Goal: Information Seeking & Learning: Find specific fact

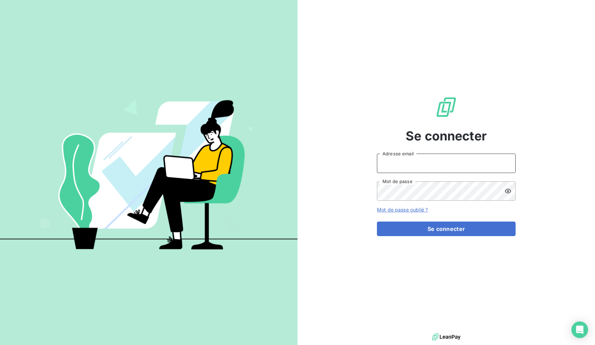
click at [441, 162] on input "Adresse email" at bounding box center [446, 163] width 139 height 19
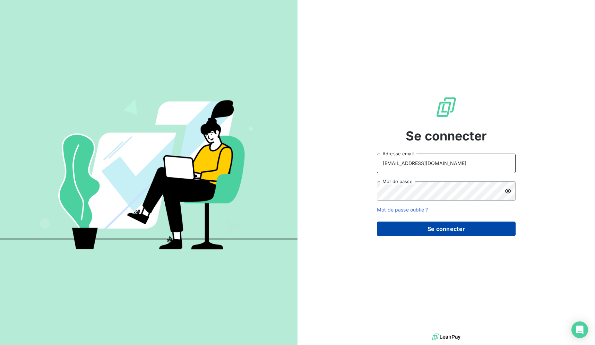
type input "[EMAIL_ADDRESS][DOMAIN_NAME]"
click at [412, 228] on button "Se connecter" at bounding box center [446, 228] width 139 height 15
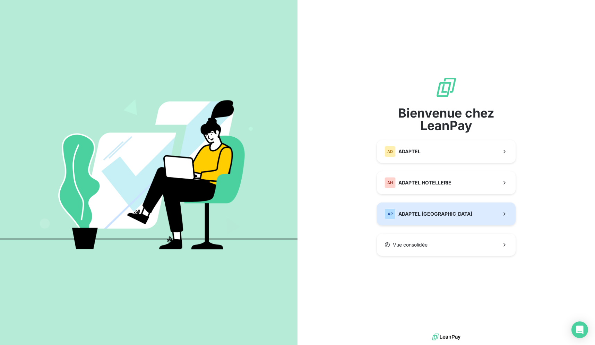
click at [467, 217] on button "AP ADAPTEL [GEOGRAPHIC_DATA]" at bounding box center [446, 213] width 139 height 23
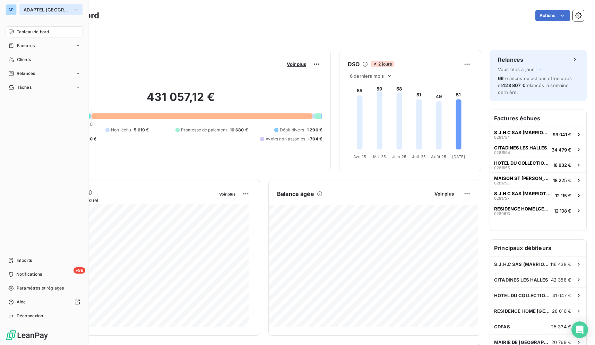
click at [28, 9] on span "ADAPTEL [GEOGRAPHIC_DATA]" at bounding box center [47, 10] width 46 height 6
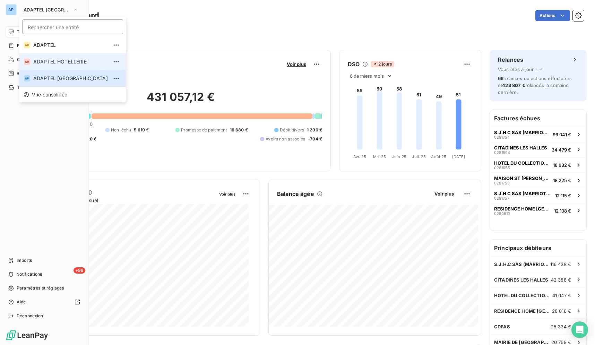
click at [53, 61] on span "ADAPTEL HOTELLERIE" at bounding box center [70, 61] width 75 height 7
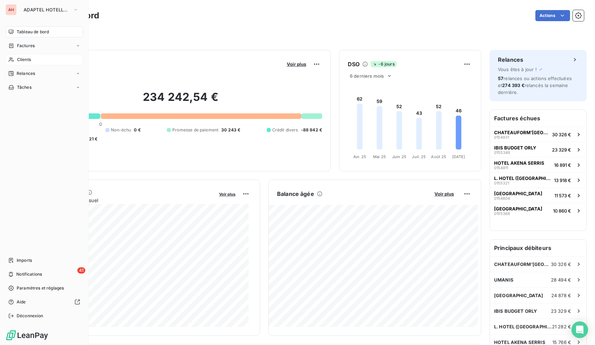
click at [64, 62] on div "Clients" at bounding box center [44, 59] width 77 height 11
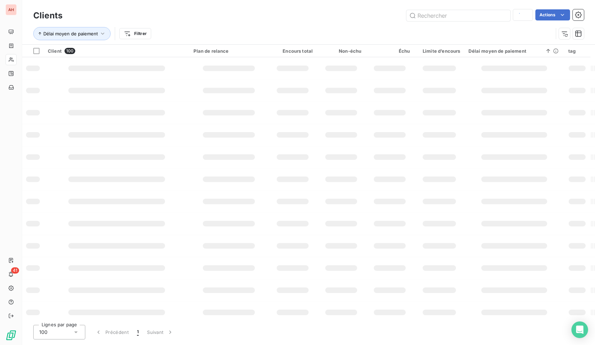
type input "WESTOTEL LE POULIGUEN"
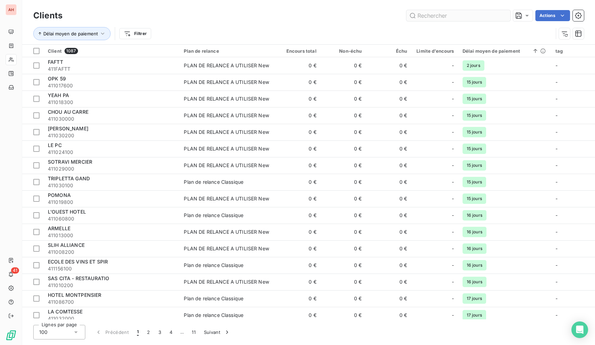
click at [503, 15] on input "text" at bounding box center [458, 15] width 104 height 11
click at [496, 14] on input "text" at bounding box center [458, 15] width 104 height 11
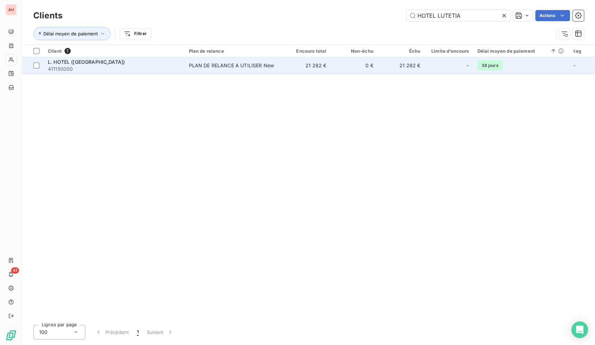
type input "HOTEL LUTETIA"
click at [365, 63] on td "0 €" at bounding box center [353, 65] width 47 height 17
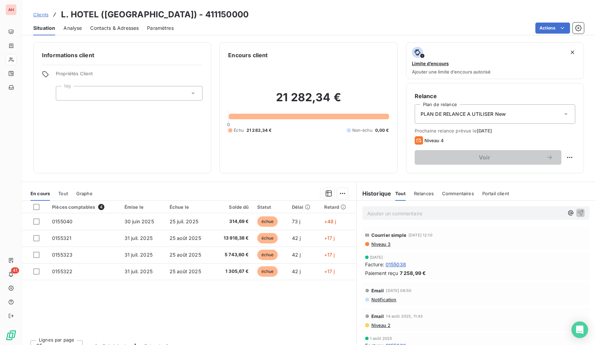
click at [318, 321] on div "Pièces comptables 4 Émise le Échue le Solde dû Statut Délai Retard 0155040 [DAT…" at bounding box center [189, 267] width 334 height 133
click at [314, 314] on div "Pièces comptables 4 Émise le Échue le Solde dû Statut Délai Retard 0155040 [DAT…" at bounding box center [189, 267] width 334 height 133
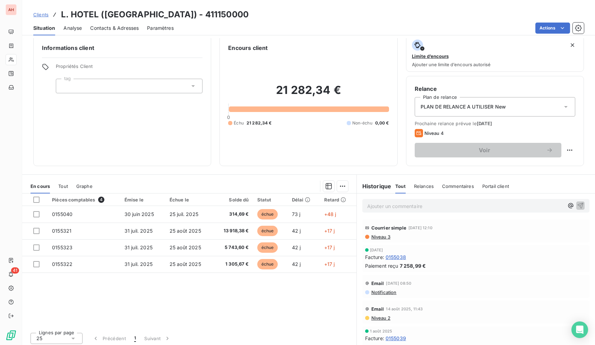
scroll to position [10, 0]
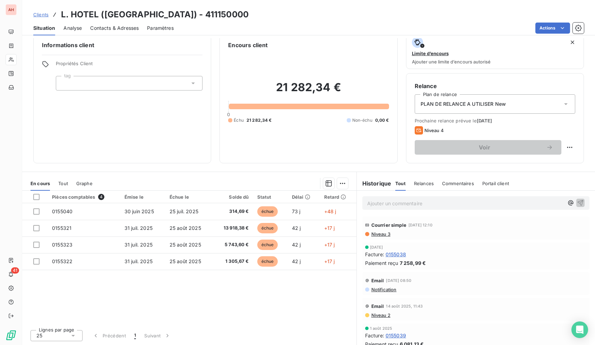
click at [340, 21] on div "Situation Analyse Contacts & Adresses Paramètres Actions" at bounding box center [308, 28] width 573 height 15
click at [263, 337] on div "Lignes par page 25 Précédent 1 Suivant" at bounding box center [189, 334] width 334 height 21
click at [264, 337] on div "Lignes par page 25 Précédent 1 Suivant" at bounding box center [189, 334] width 334 height 21
click at [255, 323] on div "Pièces comptables 4 Émise le Échue le Solde dû Statut Délai Retard 0155040 [DAT…" at bounding box center [189, 257] width 334 height 133
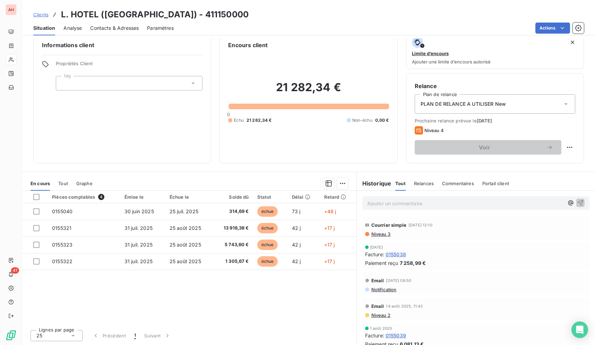
click at [254, 331] on div "Lignes par page 25 Précédent 1 Suivant" at bounding box center [189, 334] width 334 height 21
click at [256, 273] on div "Pièces comptables 4 Émise le Échue le Solde dû Statut Délai Retard 0155040 [DAT…" at bounding box center [189, 257] width 334 height 133
drag, startPoint x: 499, startPoint y: 293, endPoint x: 470, endPoint y: 295, distance: 29.5
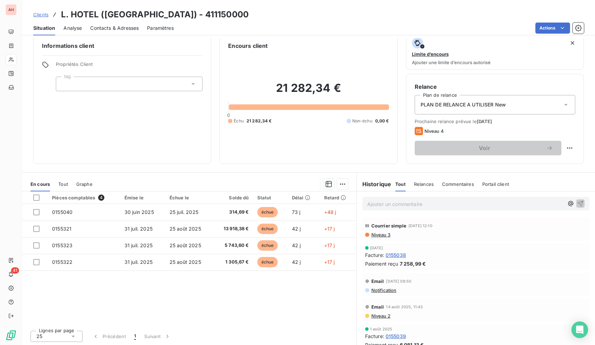
click at [344, 23] on div "Actions" at bounding box center [383, 28] width 402 height 11
click at [358, 20] on div "Clients L. HOTEL ([GEOGRAPHIC_DATA]) - 411150000" at bounding box center [308, 14] width 573 height 12
drag, startPoint x: 247, startPoint y: 324, endPoint x: 256, endPoint y: 305, distance: 20.6
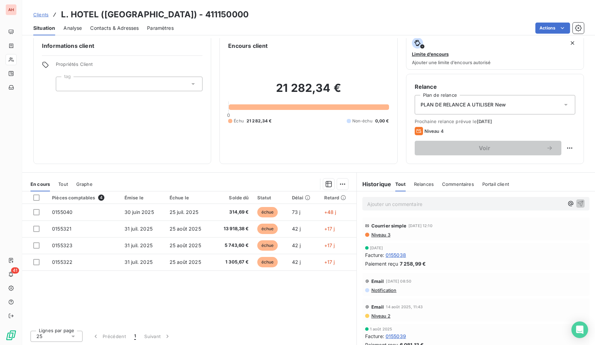
click at [246, 324] on div "Pièces comptables 4 Émise le Échue le Solde dû Statut Délai Retard 0155040 [DAT…" at bounding box center [189, 257] width 334 height 133
click at [327, 11] on div "Clients L. HOTEL ([GEOGRAPHIC_DATA]) - 411150000" at bounding box center [308, 14] width 573 height 12
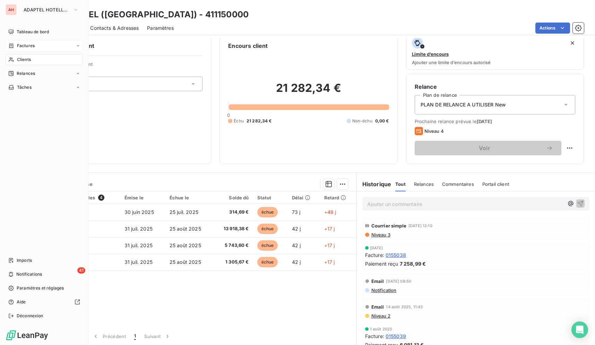
click at [15, 50] on div "Factures" at bounding box center [44, 45] width 77 height 11
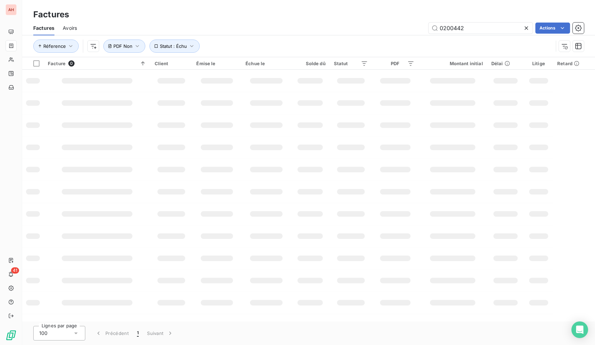
click at [525, 28] on icon at bounding box center [525, 27] width 3 height 3
click at [517, 30] on input "text" at bounding box center [480, 28] width 104 height 11
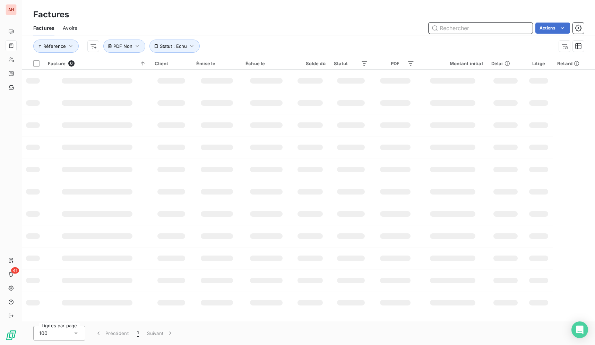
click at [517, 30] on input "text" at bounding box center [480, 28] width 104 height 11
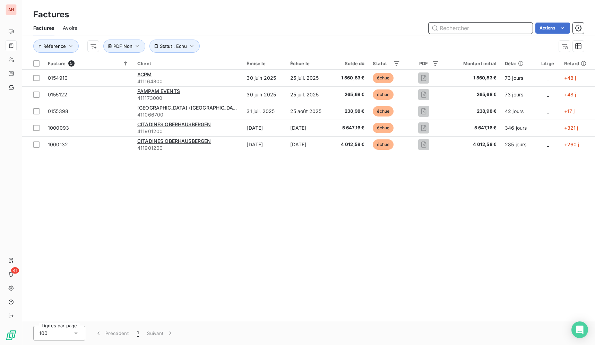
click at [516, 28] on input "text" at bounding box center [480, 28] width 104 height 11
paste input "0155108"
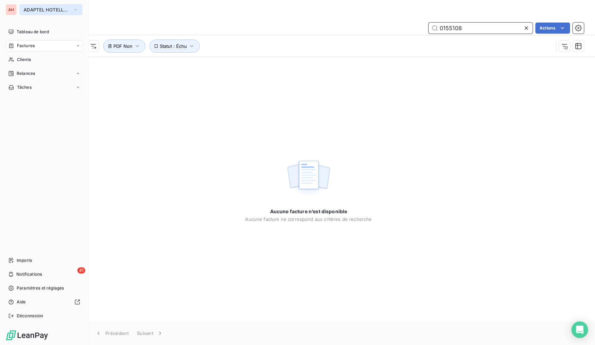
type input "0155108"
click at [20, 10] on button "ADAPTEL HOTELLERIE" at bounding box center [50, 9] width 63 height 11
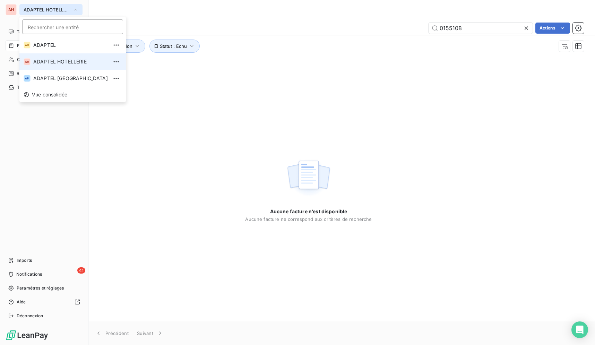
click at [33, 7] on span "ADAPTEL HOTELLERIE" at bounding box center [47, 10] width 46 height 6
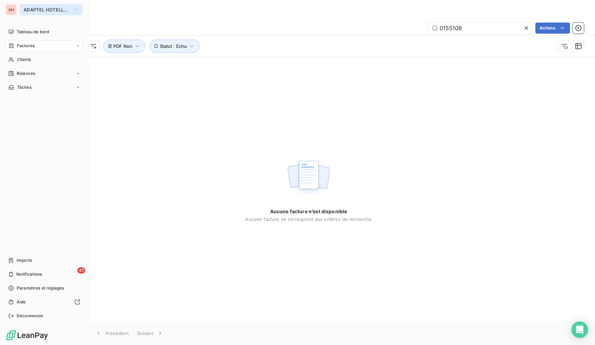
click at [35, 9] on span "ADAPTEL HOTELLERIE" at bounding box center [47, 10] width 46 height 6
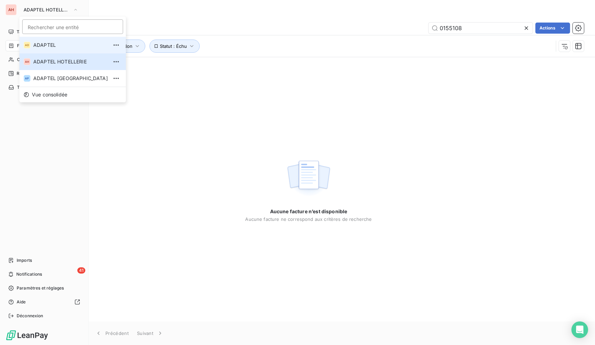
click at [55, 47] on span "ADAPTEL" at bounding box center [70, 45] width 75 height 7
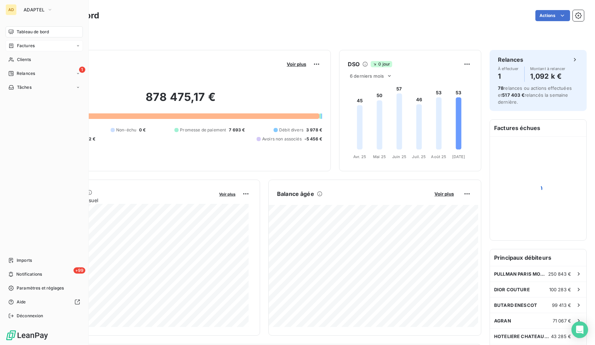
click at [34, 48] on span "Factures" at bounding box center [26, 46] width 18 height 6
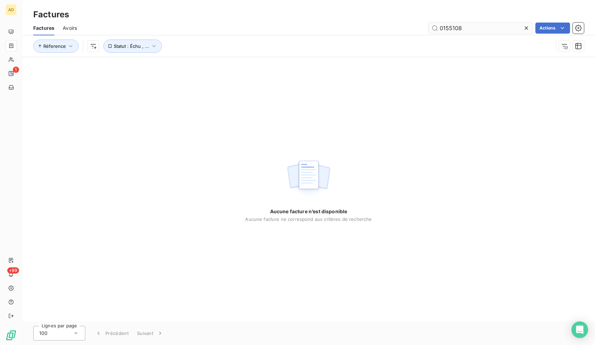
type input "0155108"
click at [523, 27] on icon at bounding box center [526, 28] width 7 height 7
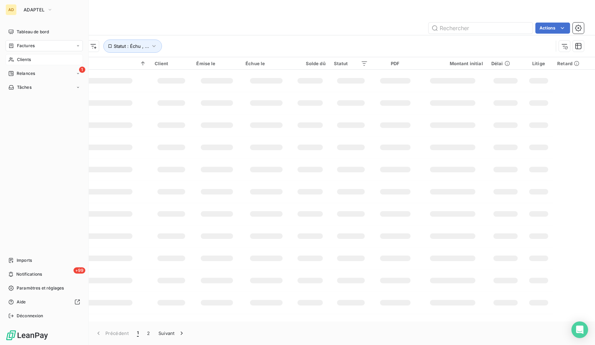
click at [19, 62] on span "Clients" at bounding box center [24, 59] width 14 height 6
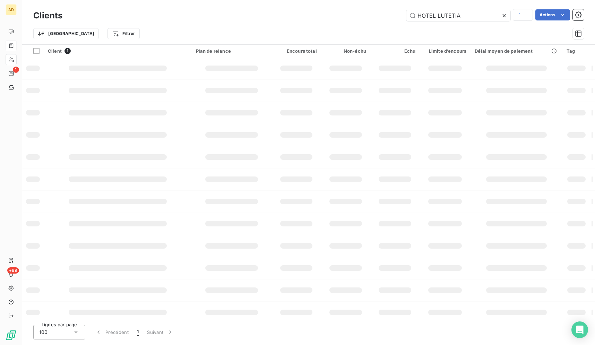
click at [490, 30] on div "Trier Filtrer" at bounding box center [299, 33] width 533 height 13
type input "HOTEL LUTETIA"
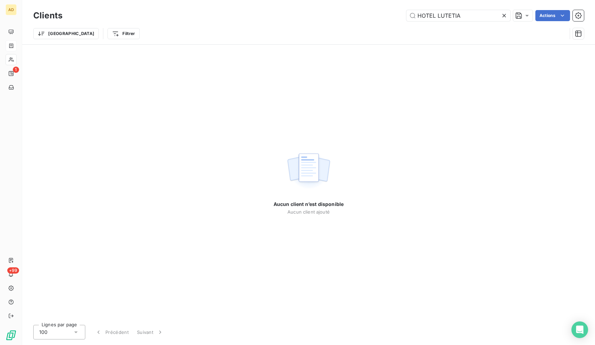
click at [501, 20] on div at bounding box center [506, 15] width 10 height 11
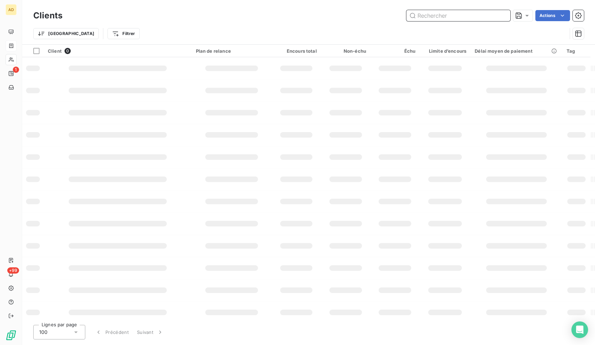
click at [486, 15] on input "text" at bounding box center [458, 15] width 104 height 11
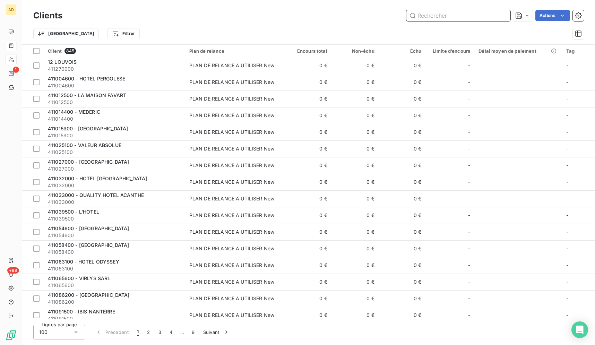
click at [486, 15] on input "text" at bounding box center [458, 15] width 104 height 11
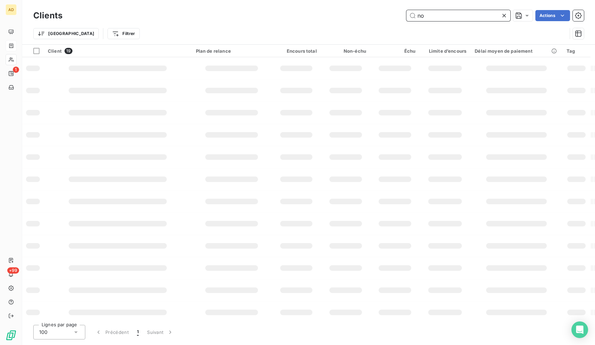
type input "n"
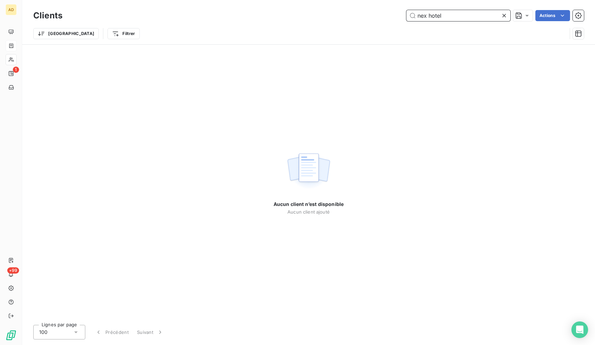
click at [427, 16] on input "nex hotel" at bounding box center [458, 15] width 104 height 11
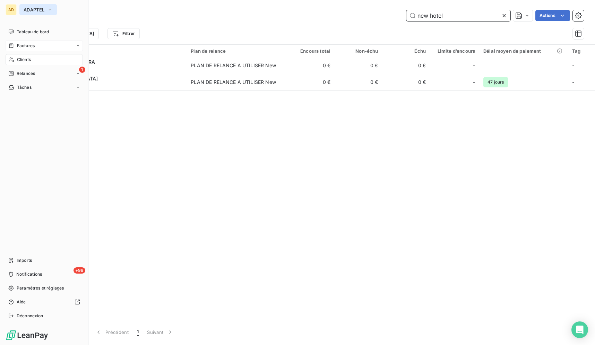
type input "new hotel"
click at [26, 11] on span "ADAPTEL" at bounding box center [34, 10] width 21 height 6
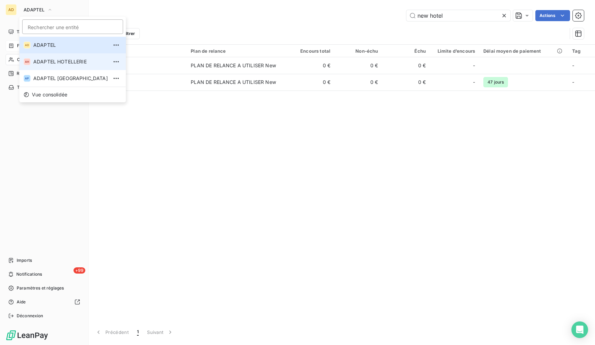
click at [27, 70] on li "AH ADAPTEL HOTELLERIE" at bounding box center [72, 61] width 106 height 17
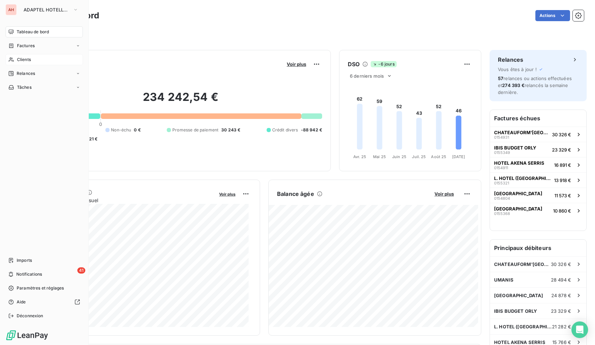
click at [15, 62] on div "Clients" at bounding box center [44, 59] width 77 height 11
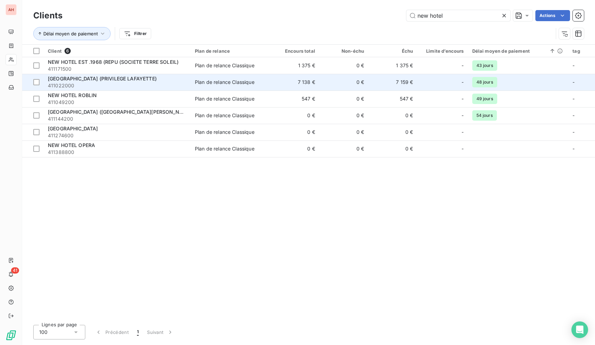
click at [140, 80] on span "[GEOGRAPHIC_DATA] (PRIVILEGE LAFAYETTE)" at bounding box center [102, 79] width 109 height 6
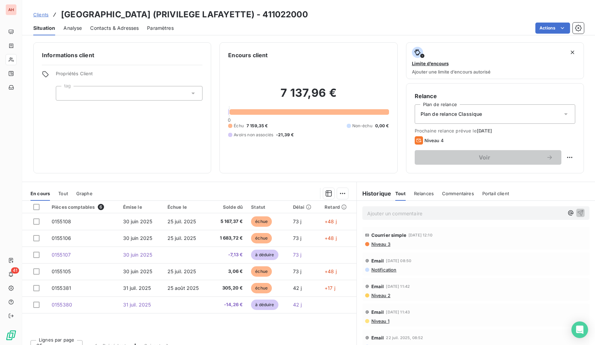
click at [101, 29] on span "Contacts & Adresses" at bounding box center [114, 28] width 49 height 7
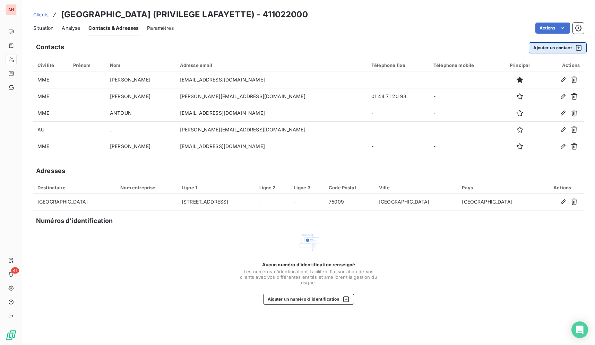
click at [552, 48] on button "Ajouter un contact" at bounding box center [558, 47] width 58 height 11
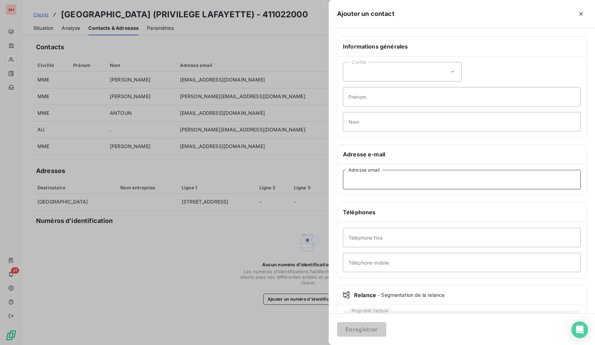
click at [371, 181] on input "Adresse email" at bounding box center [462, 179] width 238 height 19
paste input "[EMAIL_ADDRESS][DOMAIN_NAME]"
type input "[EMAIL_ADDRESS][DOMAIN_NAME]"
drag, startPoint x: 373, startPoint y: 331, endPoint x: 367, endPoint y: 332, distance: 5.9
click at [372, 332] on button "Enregistrer" at bounding box center [361, 329] width 49 height 15
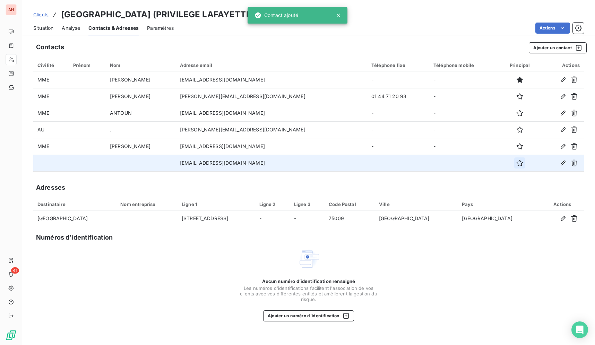
click at [516, 164] on icon "button" at bounding box center [519, 162] width 7 height 7
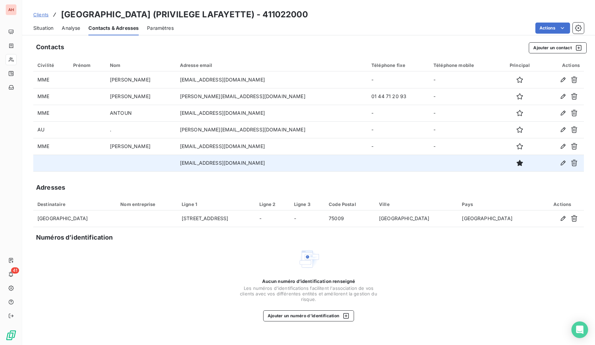
click at [54, 30] on div "Situation Analyse Contacts & Adresses Paramètres Actions" at bounding box center [308, 28] width 573 height 15
click at [53, 30] on span "Situation" at bounding box center [43, 28] width 20 height 7
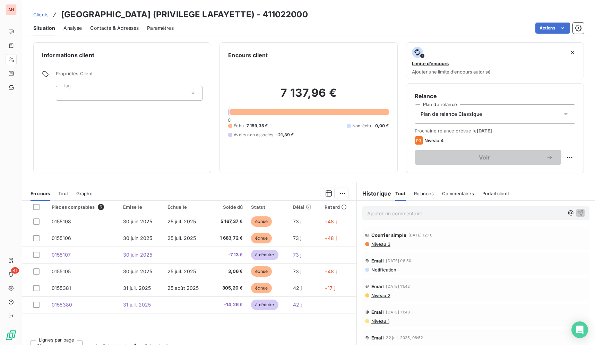
click at [562, 114] on icon at bounding box center [565, 114] width 7 height 7
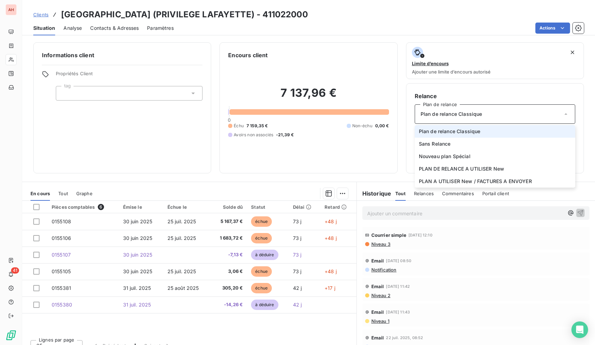
click at [383, 158] on div "7 137,96 € 0 Échu 7 159,35 € Non-échu 0,00 € Avoirs non associés -21,39 €" at bounding box center [308, 111] width 160 height 105
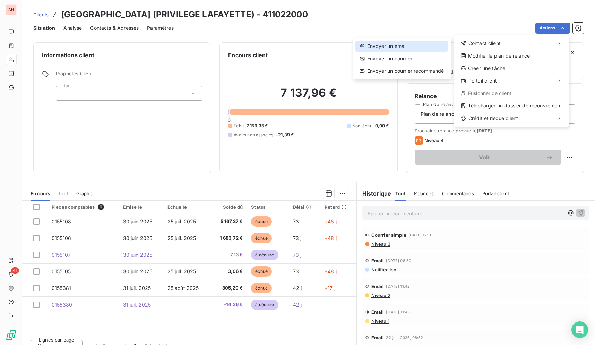
click at [421, 46] on div "Envoyer un email" at bounding box center [401, 46] width 93 height 11
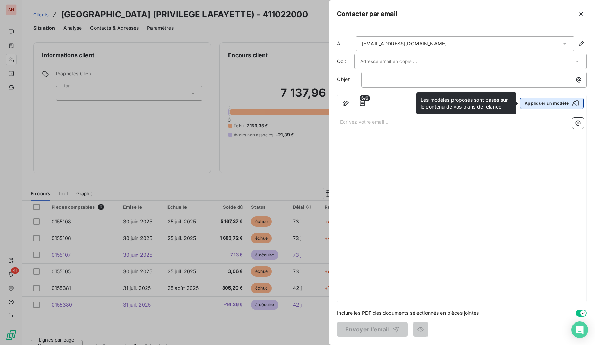
click at [569, 106] on div "button" at bounding box center [573, 103] width 10 height 7
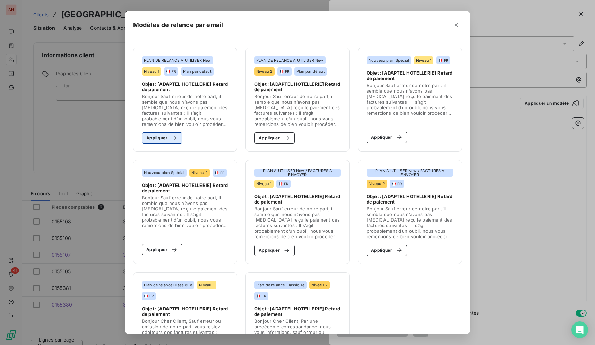
click at [173, 136] on icon "button" at bounding box center [174, 137] width 7 height 7
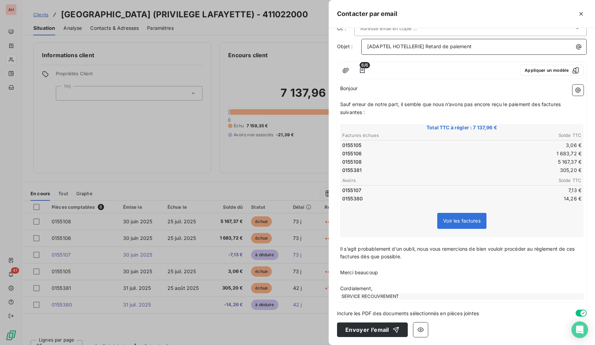
scroll to position [33, 0]
click at [387, 334] on button "Envoyer l’email" at bounding box center [372, 329] width 71 height 15
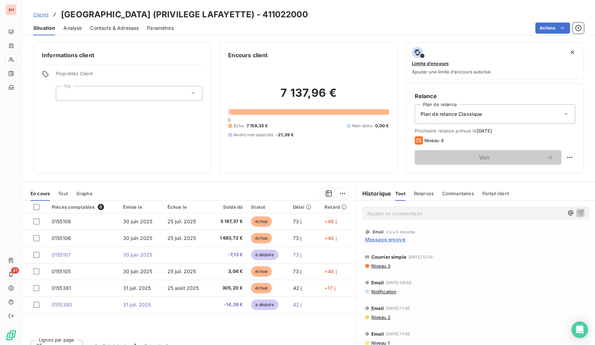
click at [109, 26] on span "Contacts & Adresses" at bounding box center [114, 28] width 49 height 7
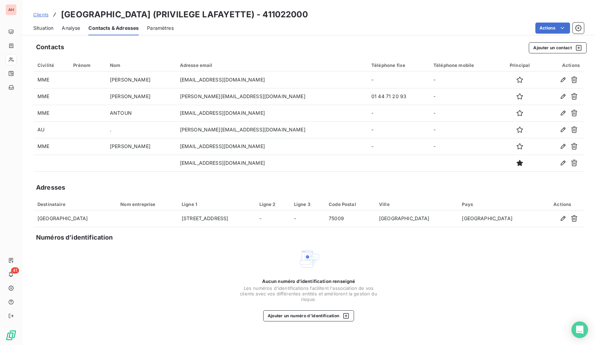
click at [48, 23] on div "Situation" at bounding box center [43, 28] width 20 height 15
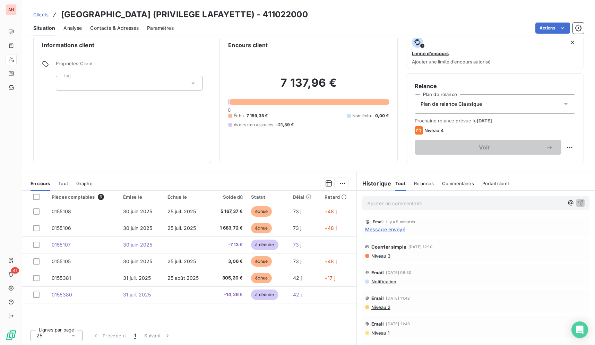
scroll to position [0, 0]
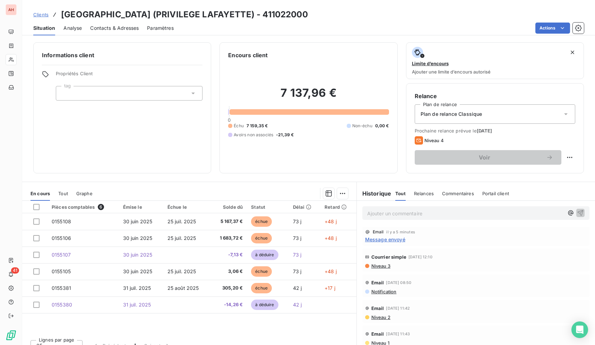
click at [346, 29] on div "Actions" at bounding box center [383, 28] width 402 height 11
click at [331, 29] on div "Actions" at bounding box center [383, 28] width 402 height 11
click at [330, 21] on div "Situation Analyse Contacts & Adresses Paramètres Actions" at bounding box center [308, 28] width 573 height 15
click at [314, 29] on div "Actions" at bounding box center [383, 28] width 402 height 11
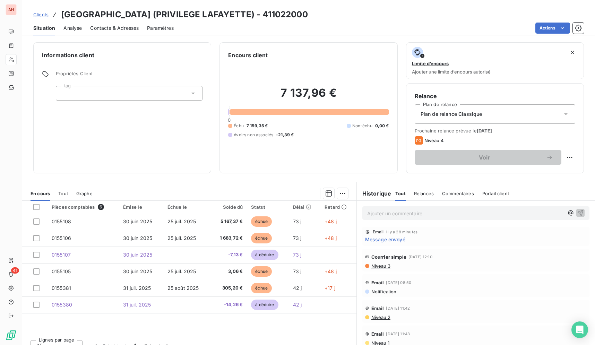
click at [42, 6] on div "Clients [GEOGRAPHIC_DATA] (PRIVILEGE LAFAYETTE) - 411022000 Situation Analyse C…" at bounding box center [308, 17] width 573 height 35
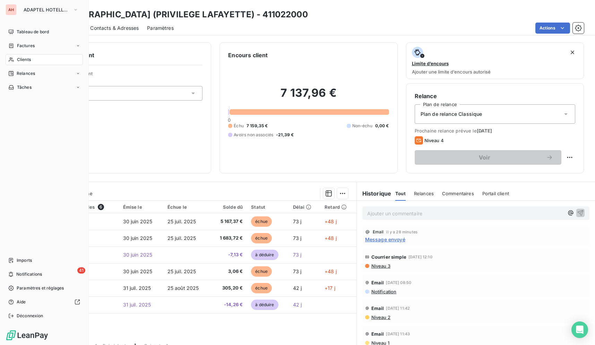
click at [11, 13] on div "AH" at bounding box center [11, 9] width 11 height 11
click at [38, 12] on button "ADAPTEL HOTELLERIE" at bounding box center [50, 9] width 63 height 11
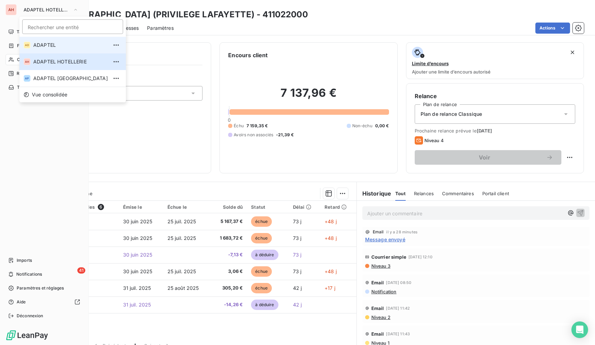
click at [55, 42] on span "ADAPTEL" at bounding box center [70, 45] width 75 height 7
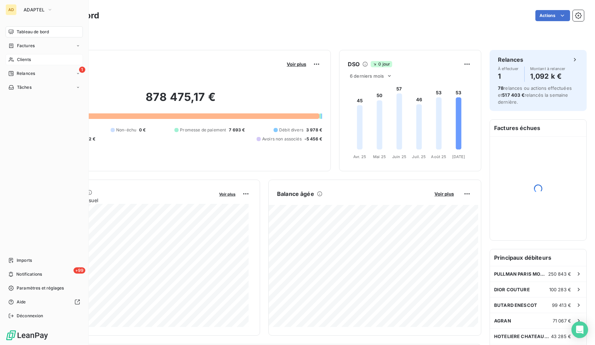
click at [37, 61] on div "Clients" at bounding box center [44, 59] width 77 height 11
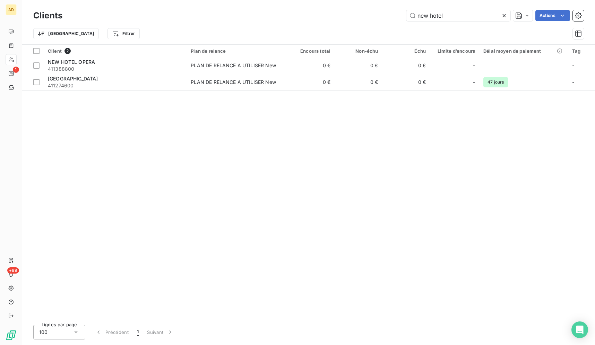
click at [504, 14] on icon at bounding box center [504, 15] width 7 height 7
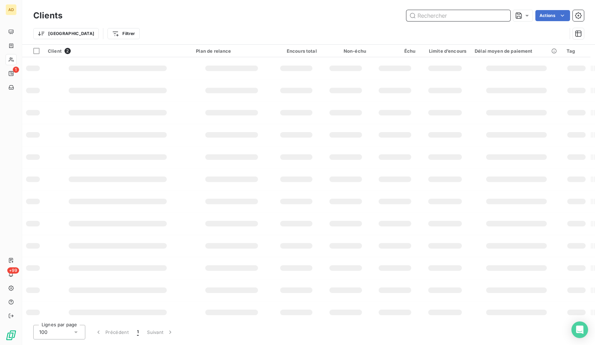
click at [484, 16] on input "text" at bounding box center [458, 15] width 104 height 11
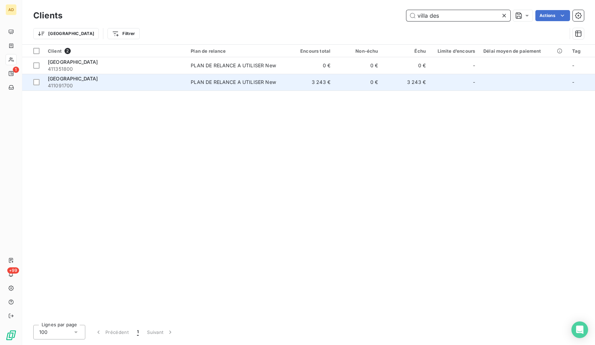
type input "villa des"
click at [386, 81] on td "3 243 €" at bounding box center [405, 82] width 47 height 17
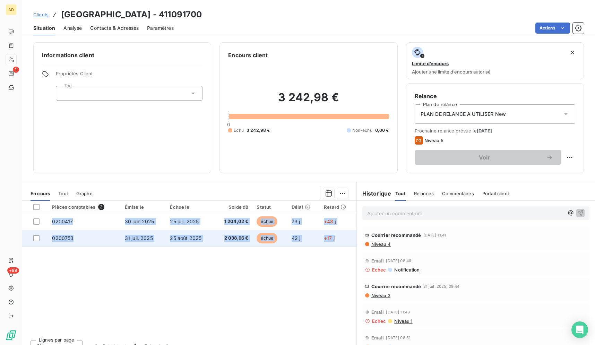
drag, startPoint x: 60, startPoint y: 12, endPoint x: 339, endPoint y: 241, distance: 360.9
click at [339, 241] on div "Clients VILLA DES TERNES - 411091700 Situation Analyse Contacts & Adresses Para…" at bounding box center [308, 172] width 573 height 345
copy tbody "0200417 [DATE] [DATE] 1 204,02 € échue 73 j +48 j 0200753 [DATE] [DATE] 2 038,9…"
click at [235, 243] on td "2 038,96 €" at bounding box center [233, 238] width 39 height 17
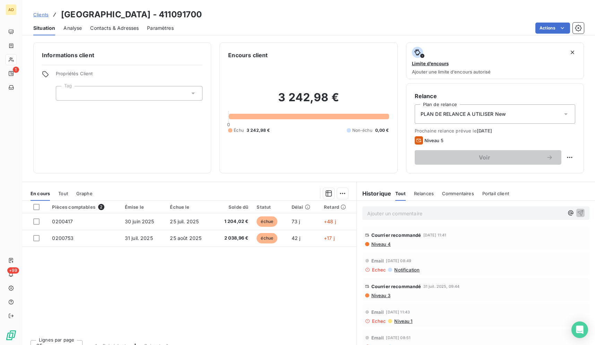
scroll to position [10, 0]
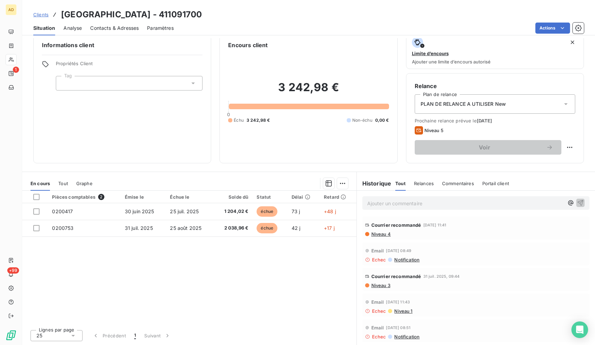
click at [76, 29] on span "Analyse" at bounding box center [72, 28] width 18 height 7
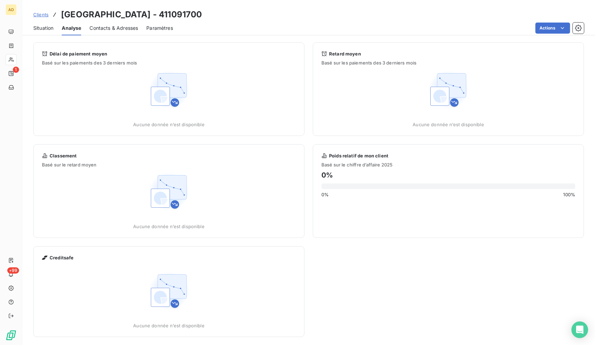
click at [102, 24] on div "Contacts & Adresses" at bounding box center [113, 28] width 49 height 15
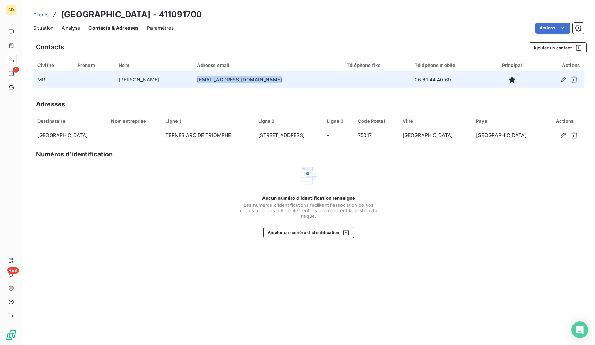
drag, startPoint x: 287, startPoint y: 80, endPoint x: 213, endPoint y: 82, distance: 74.2
click at [213, 82] on td "[EMAIL_ADDRESS][DOMAIN_NAME]" at bounding box center [268, 79] width 150 height 17
copy td "[EMAIL_ADDRESS][DOMAIN_NAME]"
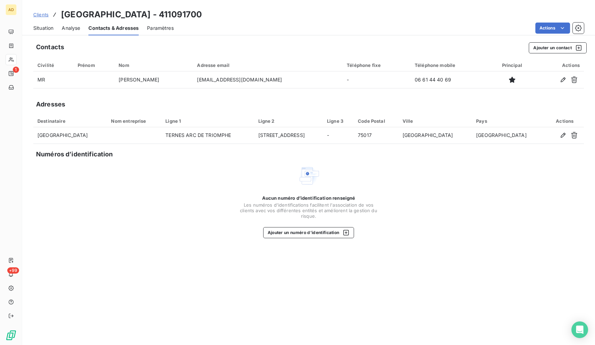
click at [54, 30] on div "Situation Analyse Contacts & Adresses Paramètres Actions" at bounding box center [308, 28] width 573 height 15
click at [47, 30] on span "Situation" at bounding box center [43, 28] width 20 height 7
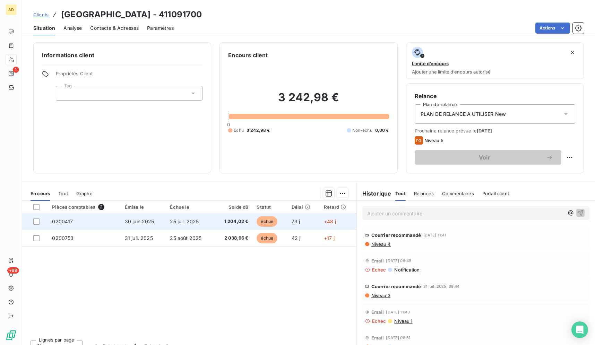
click at [278, 220] on td "échue" at bounding box center [269, 221] width 35 height 17
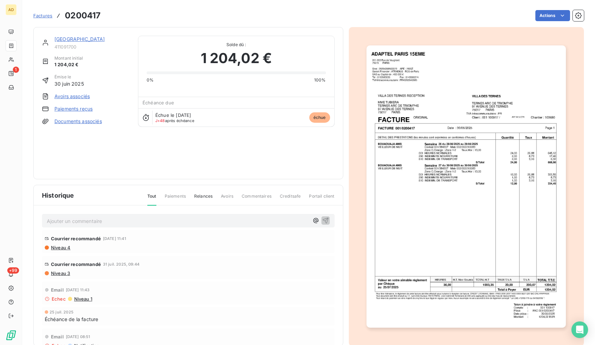
click at [425, 131] on img "button" at bounding box center [465, 186] width 199 height 282
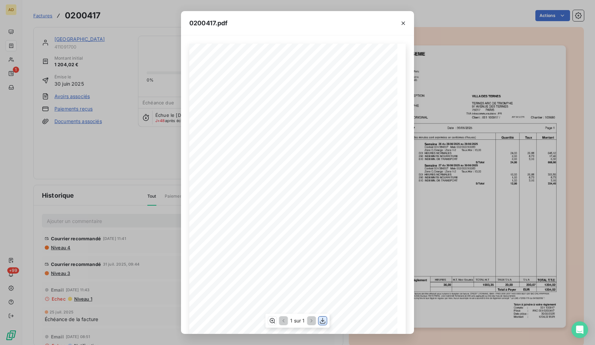
click at [323, 318] on icon "button" at bounding box center [322, 320] width 7 height 7
click at [398, 26] on button "button" at bounding box center [403, 23] width 11 height 11
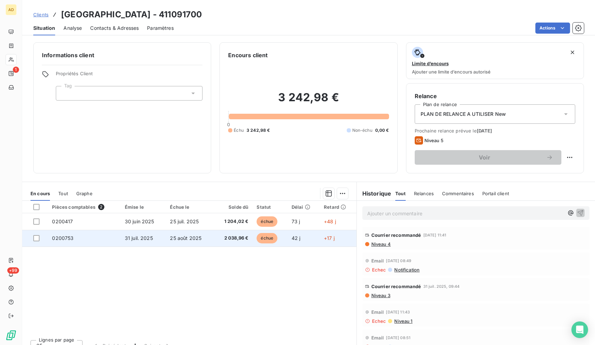
click at [140, 239] on span "31 juil. 2025" at bounding box center [139, 238] width 28 height 6
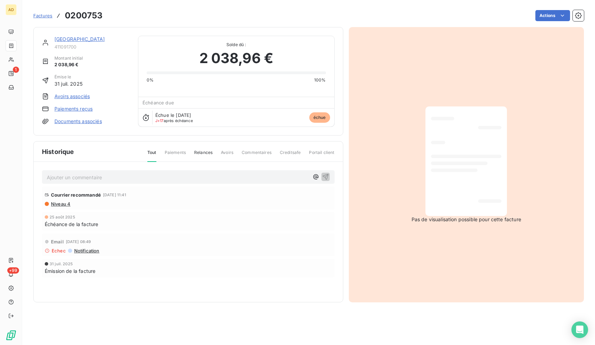
click at [333, 15] on div "Actions" at bounding box center [347, 15] width 473 height 11
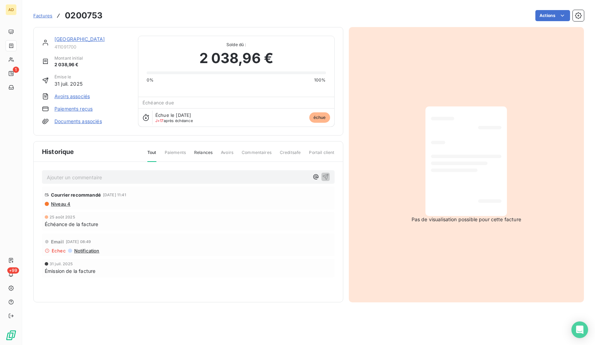
click at [333, 15] on div "Actions" at bounding box center [347, 15] width 473 height 11
click at [327, 21] on div "Factures 0200753 Actions" at bounding box center [308, 15] width 550 height 15
click at [264, 20] on div "Actions" at bounding box center [347, 15] width 473 height 11
click at [312, 24] on div "[GEOGRAPHIC_DATA] 411091700 Montant initial 2 038,96 € Émise le [DATE] Avoirs a…" at bounding box center [308, 162] width 550 height 279
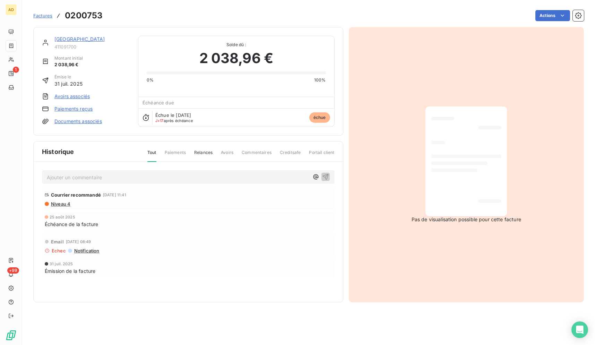
click at [312, 24] on div "[GEOGRAPHIC_DATA] 411091700 Montant initial 2 038,96 € Émise le [DATE] Avoirs a…" at bounding box center [308, 162] width 550 height 279
click at [401, 4] on div "Factures 0200753 Actions" at bounding box center [308, 11] width 550 height 23
click at [487, 7] on div "Factures 0200753 Actions" at bounding box center [308, 11] width 550 height 23
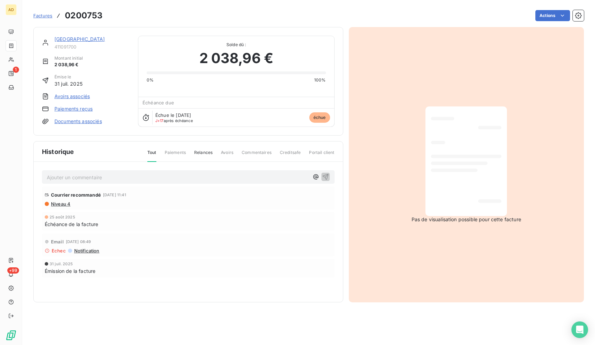
click at [487, 7] on div "Factures 0200753 Actions" at bounding box center [308, 11] width 550 height 23
drag, startPoint x: 584, startPoint y: 99, endPoint x: 546, endPoint y: 144, distance: 58.5
click at [452, 78] on div "Pas de visualisation possible pour cette facture" at bounding box center [466, 164] width 235 height 275
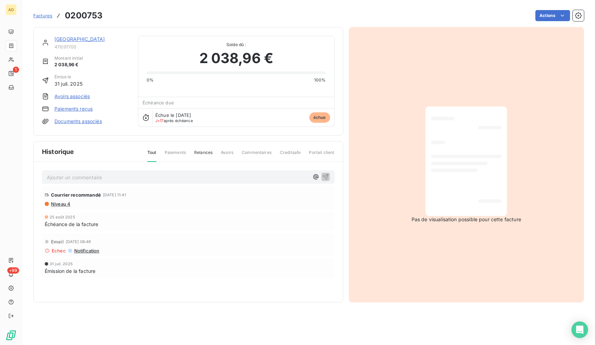
click at [427, 11] on div "Actions" at bounding box center [347, 15] width 473 height 11
click at [413, 19] on div "Actions" at bounding box center [347, 15] width 473 height 11
click at [355, 7] on div "Factures 0200753 Actions" at bounding box center [308, 11] width 550 height 23
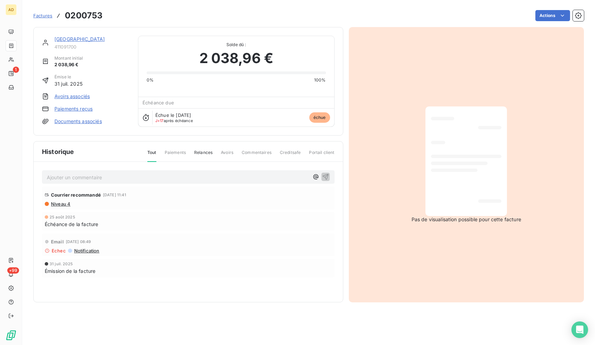
click at [300, 19] on div "Actions" at bounding box center [347, 15] width 473 height 11
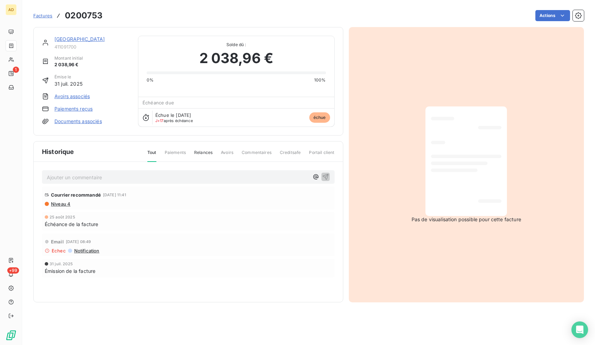
click at [300, 19] on div "Actions" at bounding box center [347, 15] width 473 height 11
drag, startPoint x: 296, startPoint y: 21, endPoint x: 281, endPoint y: 23, distance: 15.0
click at [293, 22] on div "Factures 0200753 Actions" at bounding box center [308, 15] width 550 height 15
click at [272, 25] on div "[GEOGRAPHIC_DATA] 411091700 Montant initial 2 038,96 € Émise le [DATE] Avoirs a…" at bounding box center [308, 162] width 550 height 279
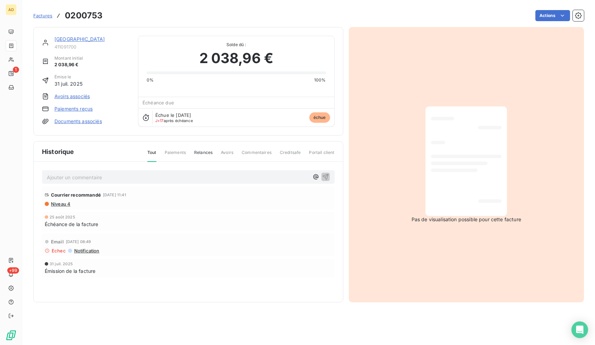
click at [518, 151] on div "Pas de visualisation possible pour cette facture" at bounding box center [466, 164] width 235 height 275
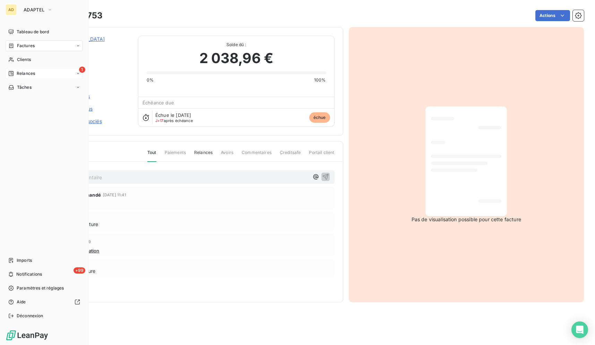
click at [9, 78] on div "1 Relances" at bounding box center [44, 73] width 77 height 11
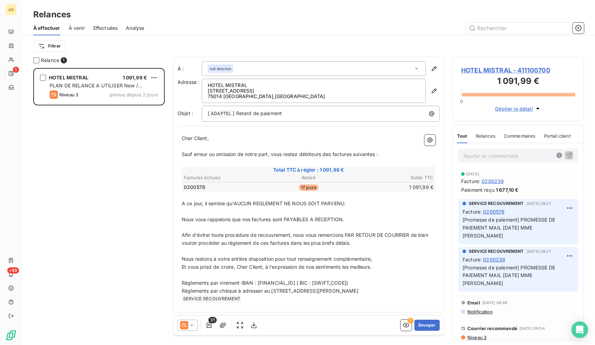
scroll to position [271, 125]
drag, startPoint x: 273, startPoint y: 314, endPoint x: 135, endPoint y: 291, distance: 139.5
click at [173, 291] on div "À : null direction Adresse : [GEOGRAPHIC_DATA][STREET_ADDRESS][GEOGRAPHIC_DATA]…" at bounding box center [308, 198] width 271 height 282
click at [135, 291] on div "HOTEL MISTRAL 1 091,99 € PLAN DE RELANCE A UTILISER New / RELANCES MAIL Niveau …" at bounding box center [98, 206] width 131 height 277
click at [425, 319] on div "1/1 ! Envoyer" at bounding box center [308, 324] width 270 height 19
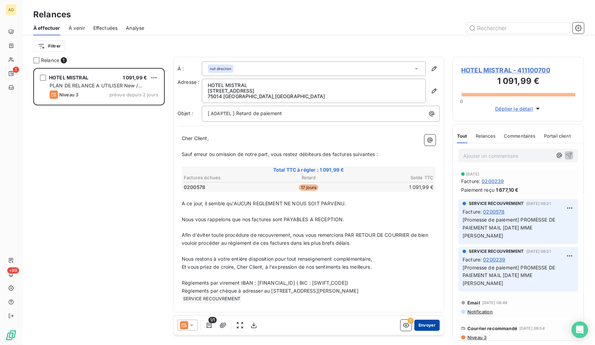
click at [423, 324] on button "Envoyer" at bounding box center [426, 325] width 25 height 11
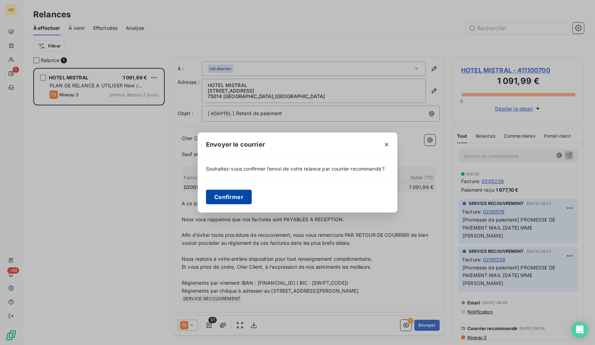
click at [219, 202] on button "Confirmer" at bounding box center [229, 197] width 46 height 15
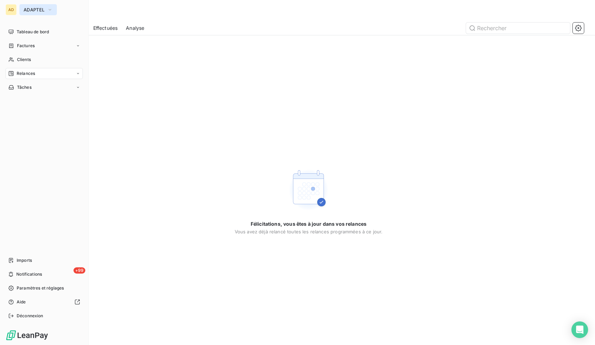
click at [39, 12] on span "ADAPTEL" at bounding box center [34, 10] width 21 height 6
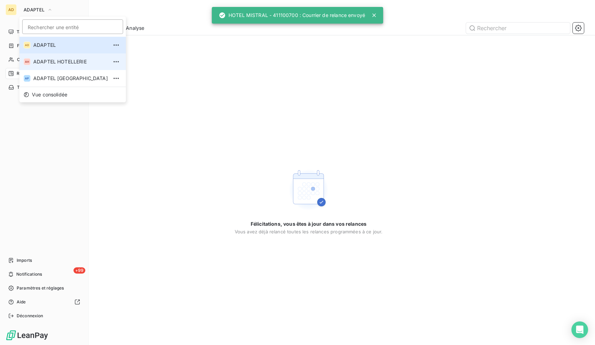
click at [54, 61] on span "ADAPTEL HOTELLERIE" at bounding box center [70, 61] width 75 height 7
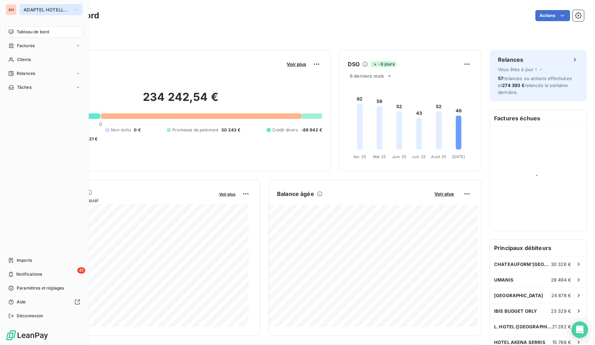
click at [46, 12] on span "ADAPTEL HOTELLERIE" at bounding box center [47, 10] width 46 height 6
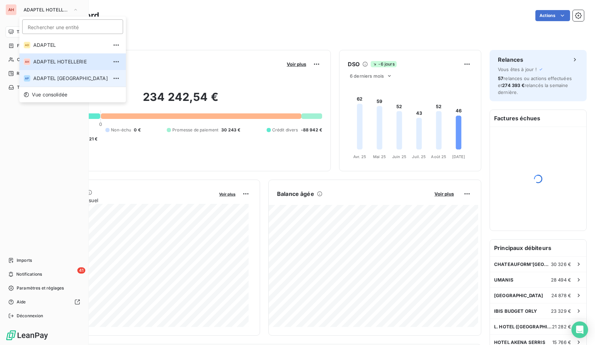
click at [73, 83] on li "AP ADAPTEL [GEOGRAPHIC_DATA]" at bounding box center [72, 78] width 106 height 17
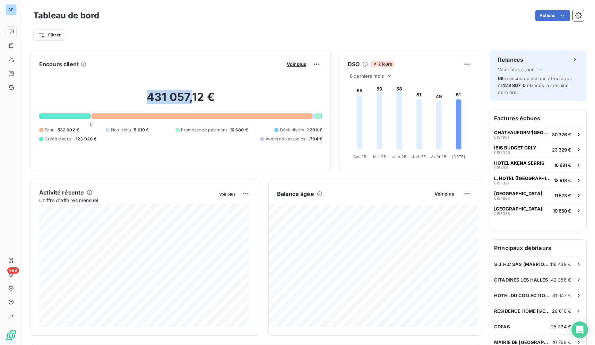
drag, startPoint x: 189, startPoint y: 95, endPoint x: 136, endPoint y: 91, distance: 53.2
click at [136, 91] on h2 "431 057,12 €" at bounding box center [180, 100] width 283 height 21
click at [196, 59] on div "Encours client Voir plus" at bounding box center [180, 64] width 283 height 11
click at [255, 27] on div "Filtrer" at bounding box center [308, 32] width 550 height 19
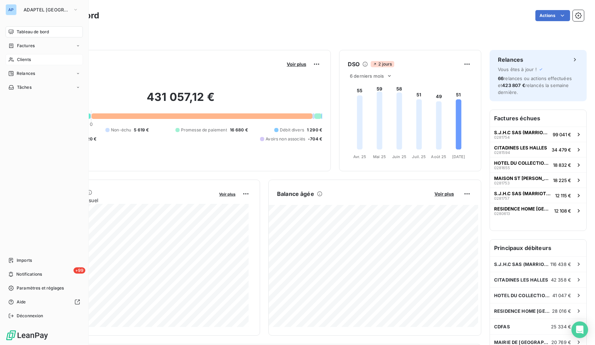
click at [9, 58] on icon at bounding box center [11, 60] width 6 height 6
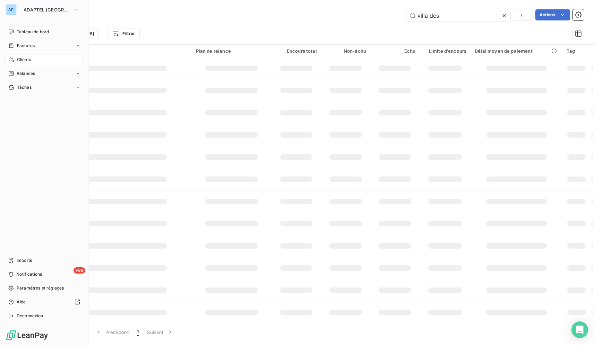
type input "villa des"
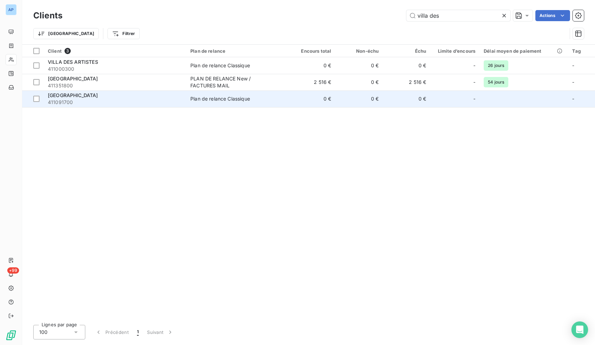
click at [168, 96] on div "[GEOGRAPHIC_DATA]" at bounding box center [115, 95] width 134 height 7
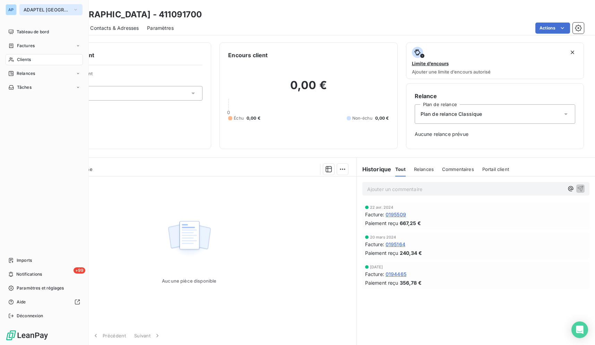
click at [34, 11] on span "ADAPTEL [GEOGRAPHIC_DATA]" at bounding box center [47, 10] width 46 height 6
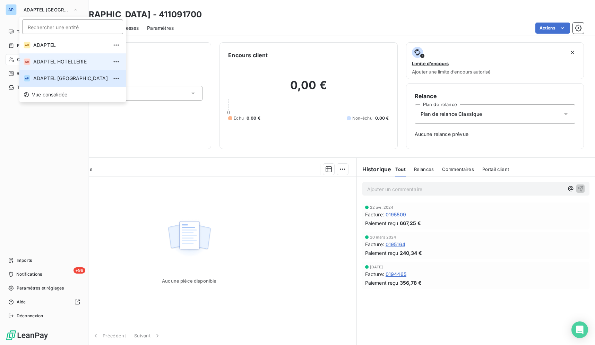
click at [63, 66] on li "AH ADAPTEL HOTELLERIE" at bounding box center [72, 61] width 106 height 17
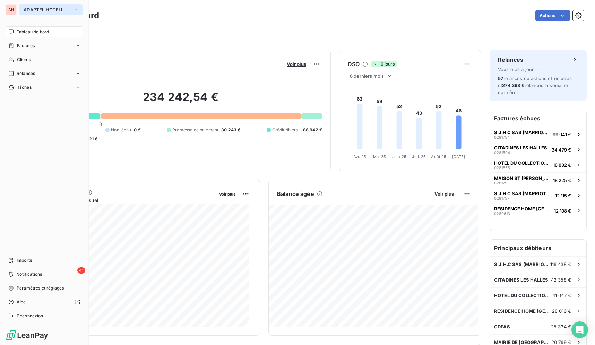
click at [37, 10] on span "ADAPTEL HOTELLERIE" at bounding box center [47, 10] width 46 height 6
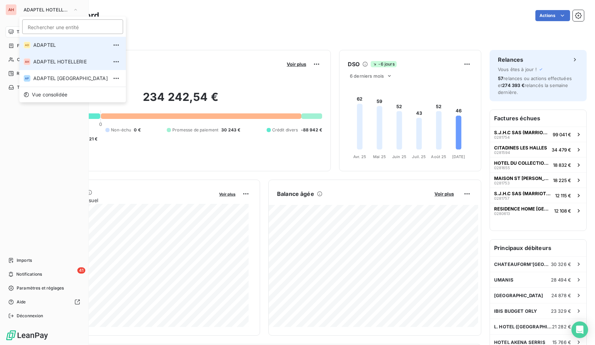
click at [52, 47] on span "ADAPTEL" at bounding box center [70, 45] width 75 height 7
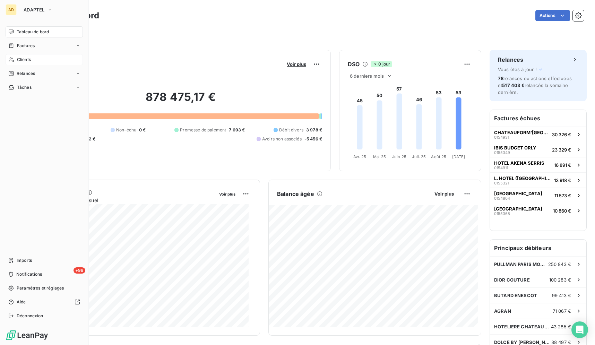
click at [18, 62] on span "Clients" at bounding box center [24, 59] width 14 height 6
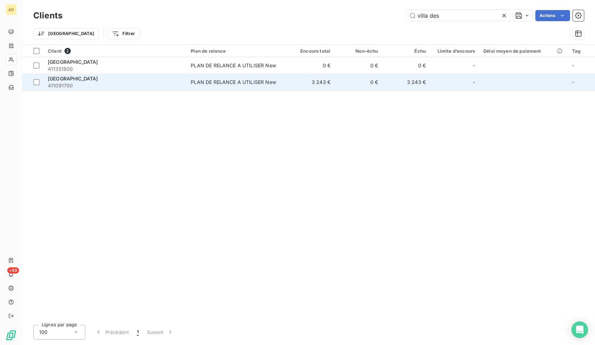
click at [295, 79] on td "3 243 €" at bounding box center [310, 82] width 47 height 17
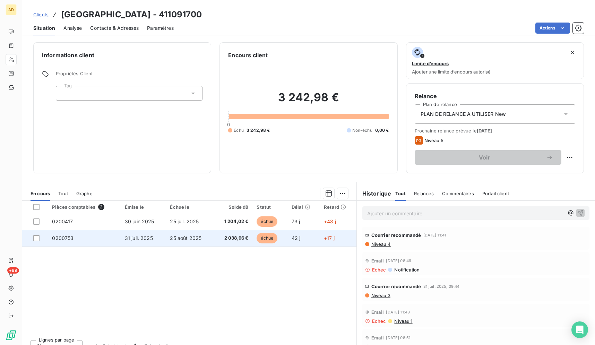
click at [304, 236] on td "42 j" at bounding box center [303, 238] width 32 height 17
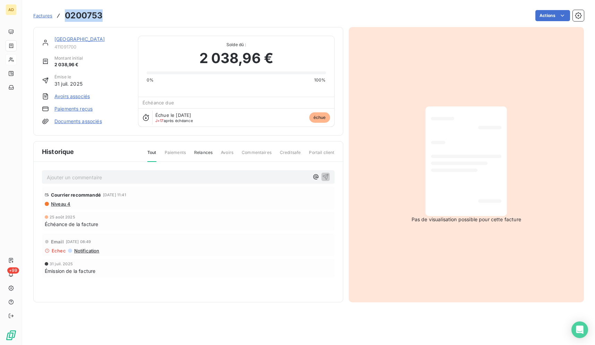
drag, startPoint x: 106, startPoint y: 13, endPoint x: 64, endPoint y: 15, distance: 41.3
click at [64, 15] on div "Factures 0200753 Actions" at bounding box center [308, 15] width 550 height 15
copy h3 "0200753"
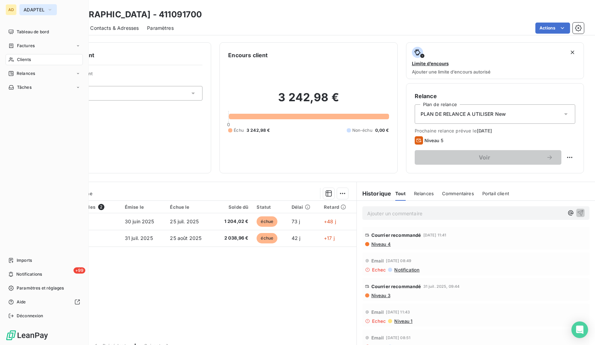
click at [40, 10] on span "ADAPTEL" at bounding box center [34, 10] width 21 height 6
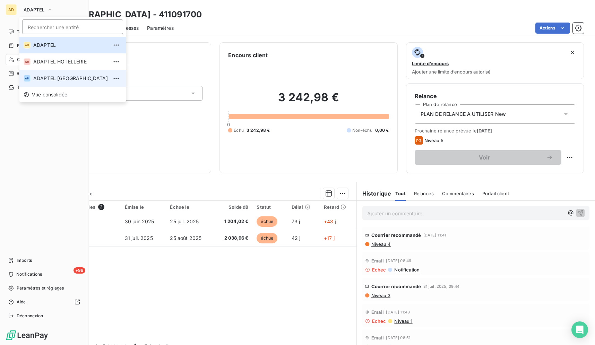
click at [72, 75] on span "ADAPTEL [GEOGRAPHIC_DATA]" at bounding box center [70, 78] width 75 height 7
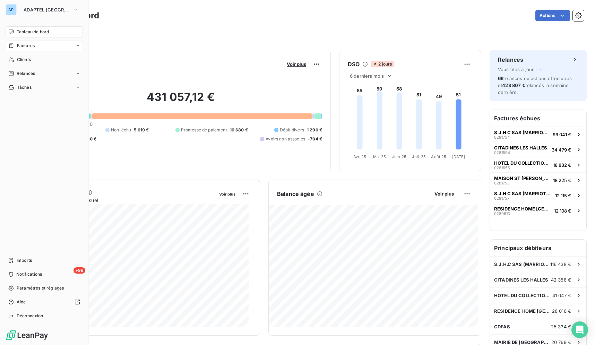
click at [41, 46] on div "Factures" at bounding box center [44, 45] width 77 height 11
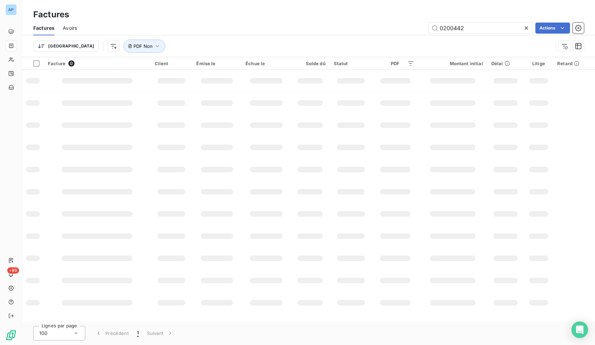
click at [526, 28] on icon at bounding box center [525, 27] width 3 height 3
click at [503, 28] on input "text" at bounding box center [480, 28] width 104 height 11
click at [502, 28] on input "text" at bounding box center [480, 28] width 104 height 11
click at [501, 29] on input "text" at bounding box center [480, 28] width 104 height 11
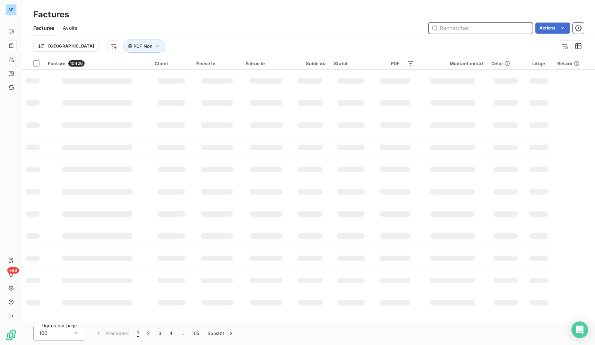
click at [475, 26] on input "text" at bounding box center [480, 28] width 104 height 11
click at [473, 28] on input "text" at bounding box center [480, 28] width 104 height 11
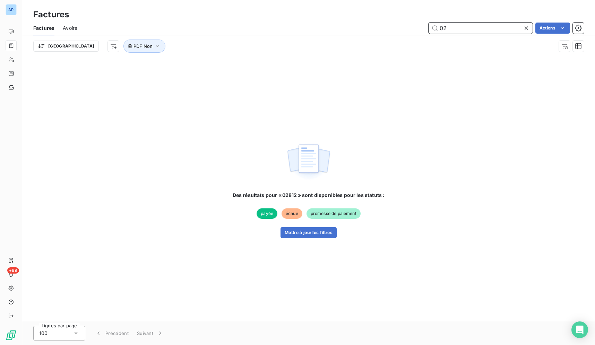
type input "0"
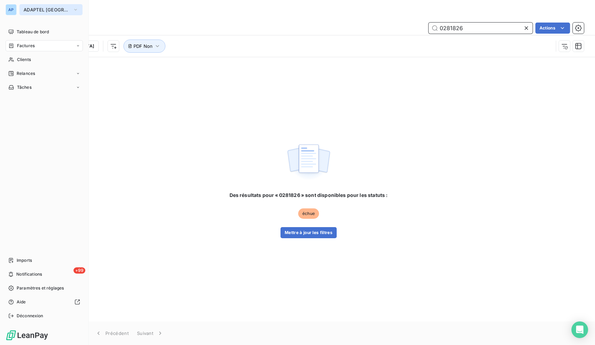
type input "0281826"
click at [37, 10] on span "ADAPTEL [GEOGRAPHIC_DATA]" at bounding box center [47, 10] width 46 height 6
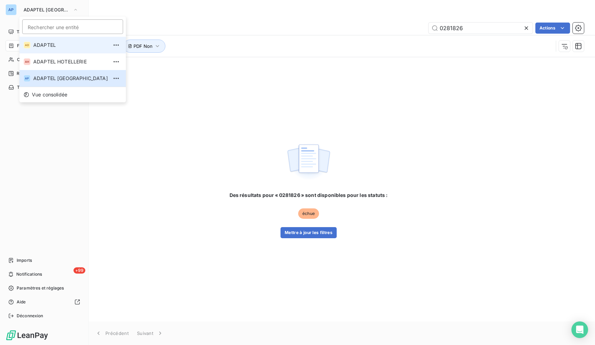
click at [66, 48] on span "ADAPTEL" at bounding box center [70, 45] width 75 height 7
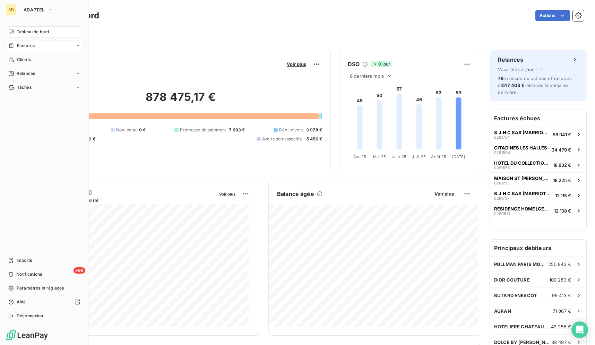
click at [36, 46] on div "Factures" at bounding box center [44, 45] width 77 height 11
click at [16, 51] on div "Factures" at bounding box center [44, 45] width 77 height 11
click at [18, 50] on div "Factures" at bounding box center [44, 45] width 77 height 11
click at [26, 47] on span "Factures" at bounding box center [26, 46] width 18 height 6
click at [27, 49] on span "Factures" at bounding box center [26, 46] width 18 height 6
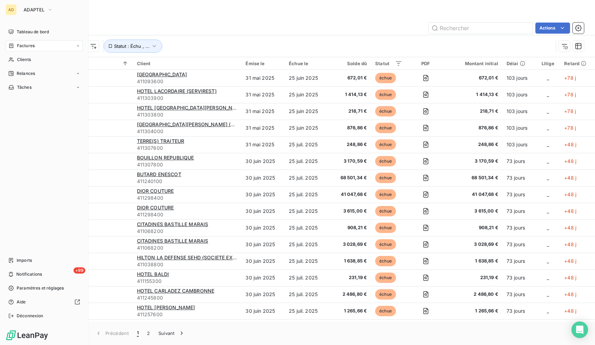
click at [71, 47] on div "Factures" at bounding box center [44, 45] width 77 height 11
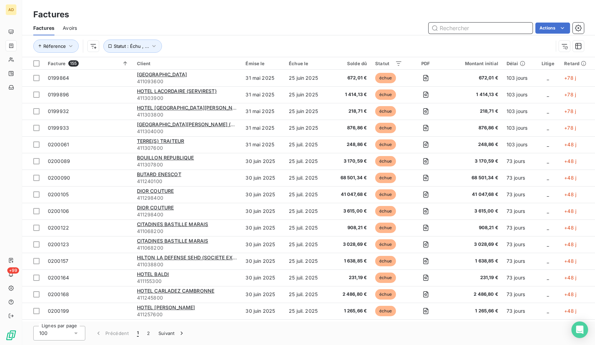
click at [506, 29] on input "text" at bounding box center [480, 28] width 104 height 11
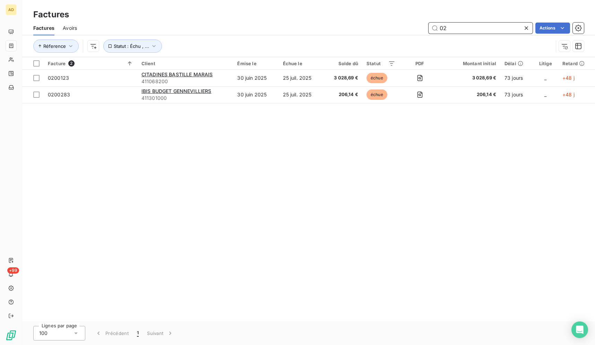
type input "0"
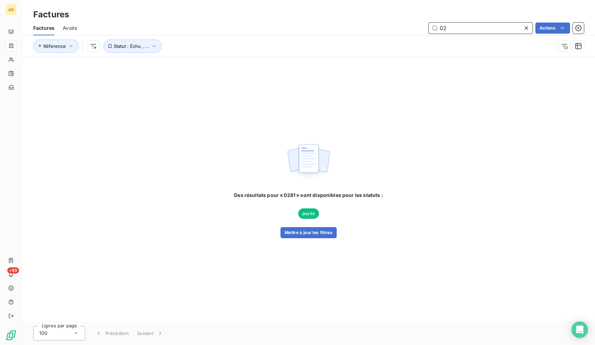
type input "0"
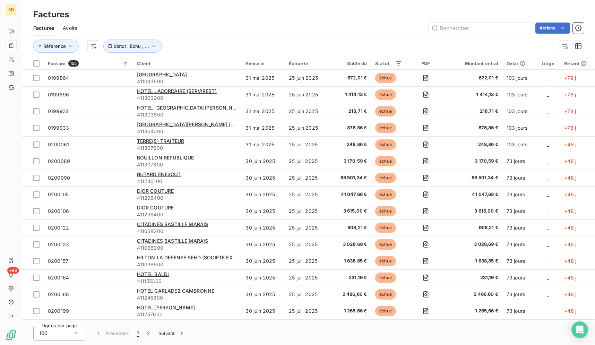
click at [12, 9] on div "AD" at bounding box center [11, 9] width 11 height 11
click at [10, 10] on div "AD" at bounding box center [11, 9] width 11 height 11
click at [18, 9] on div "AD +99" at bounding box center [11, 172] width 22 height 345
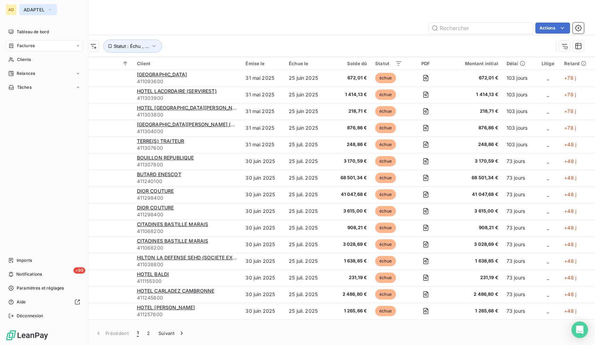
click at [31, 6] on button "ADAPTEL" at bounding box center [37, 9] width 37 height 11
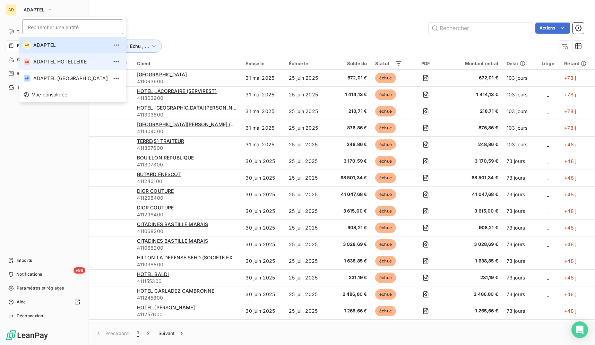
click at [55, 60] on span "ADAPTEL HOTELLERIE" at bounding box center [70, 61] width 75 height 7
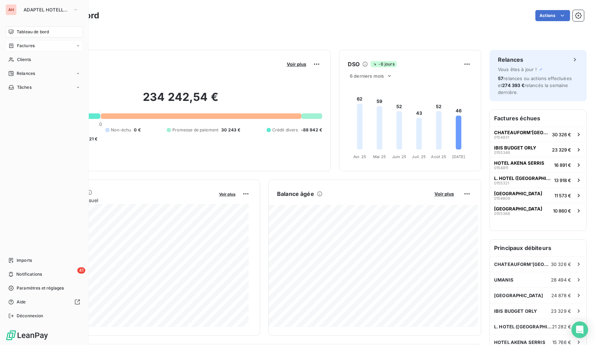
click at [40, 47] on div "Factures" at bounding box center [44, 45] width 77 height 11
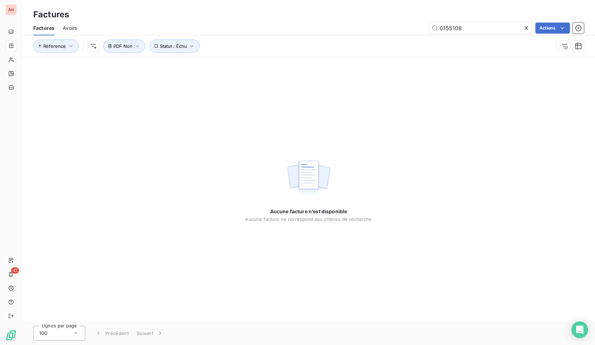
click at [527, 29] on icon at bounding box center [526, 28] width 7 height 7
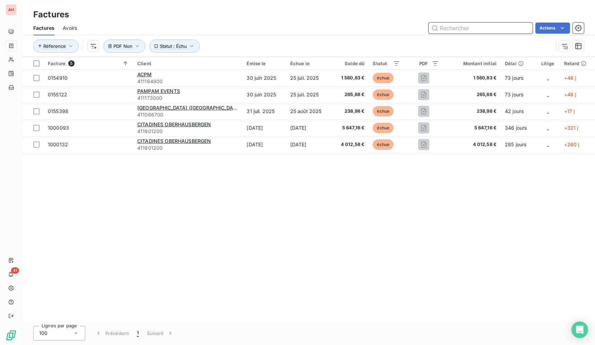
click at [512, 26] on input "text" at bounding box center [480, 28] width 104 height 11
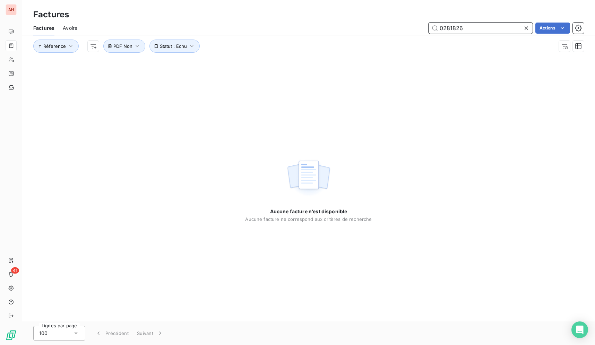
type input "0281826"
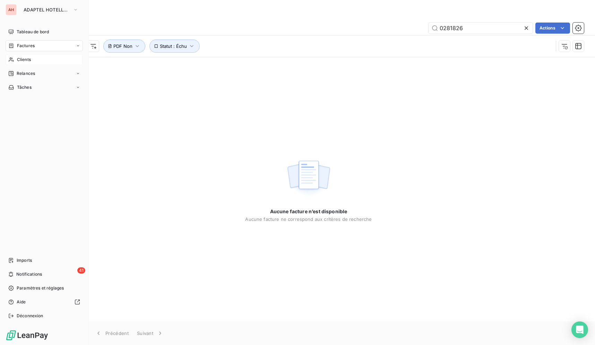
click at [18, 57] on span "Clients" at bounding box center [24, 59] width 14 height 6
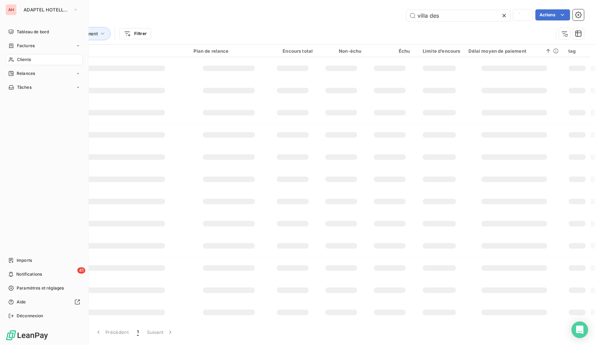
type input "villa des"
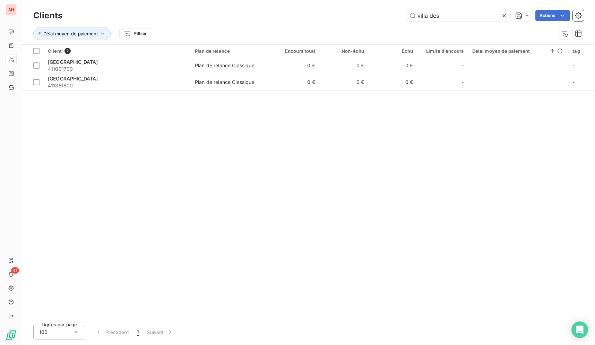
click at [504, 13] on icon at bounding box center [504, 15] width 7 height 7
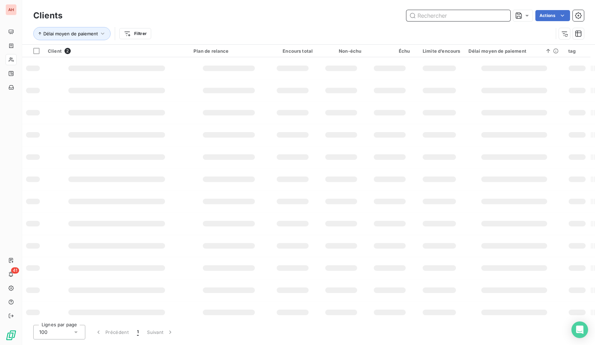
click at [502, 14] on input "text" at bounding box center [458, 15] width 104 height 11
click at [463, 14] on input "text" at bounding box center [458, 15] width 104 height 11
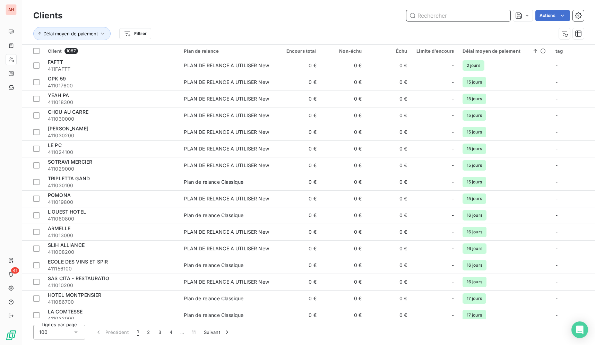
click at [463, 14] on input "text" at bounding box center [458, 15] width 104 height 11
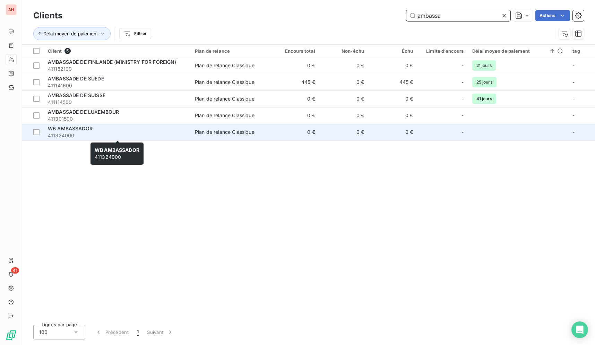
type input "ambassa"
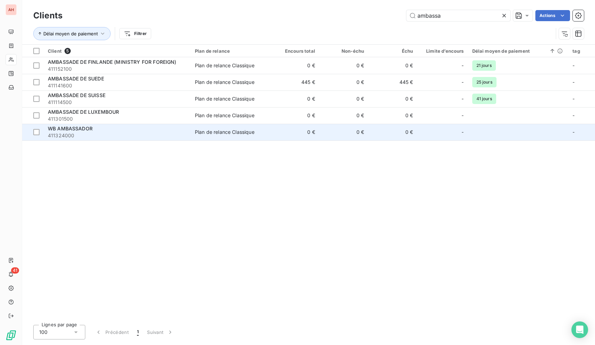
click at [173, 132] on span "411324000" at bounding box center [117, 135] width 139 height 7
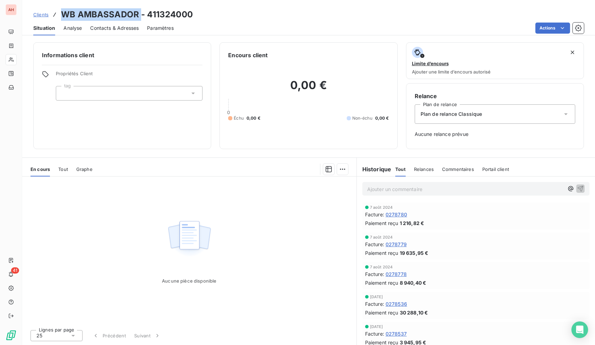
drag, startPoint x: 140, startPoint y: 16, endPoint x: 57, endPoint y: 3, distance: 84.1
click at [57, 2] on div "Clients WB AMBASSADOR - 411324000 Situation Analyse Contacts & Adresses Paramèt…" at bounding box center [308, 17] width 573 height 35
copy div "WB AMBASSADOR"
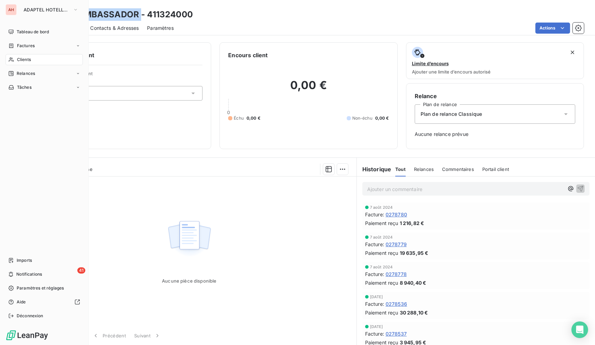
click at [14, 9] on div "AH" at bounding box center [11, 9] width 11 height 11
click at [18, 8] on div "AH ADAPTEL HOTELLERIE" at bounding box center [44, 9] width 77 height 11
click at [26, 8] on span "ADAPTEL HOTELLERIE" at bounding box center [47, 10] width 46 height 6
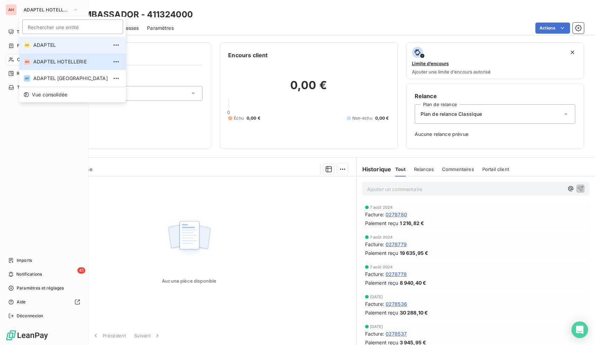
click at [44, 46] on span "ADAPTEL" at bounding box center [70, 45] width 75 height 7
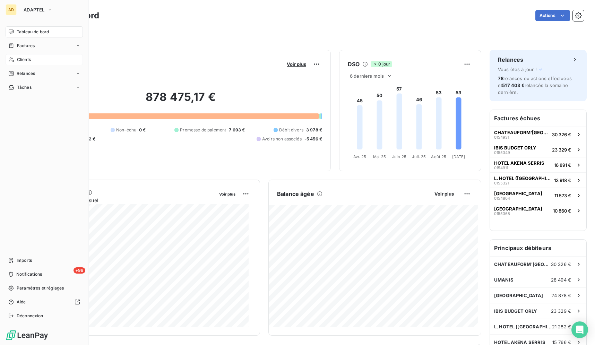
click at [40, 59] on div "Clients" at bounding box center [44, 59] width 77 height 11
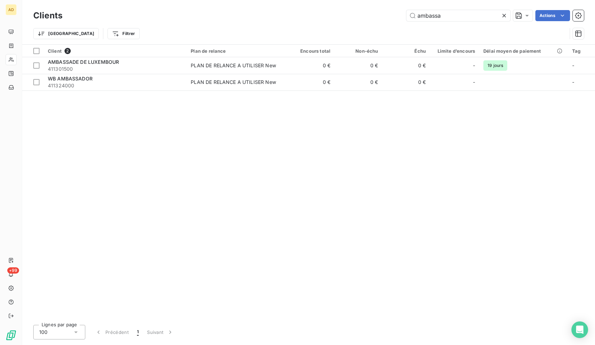
click at [501, 17] on icon at bounding box center [504, 15] width 7 height 7
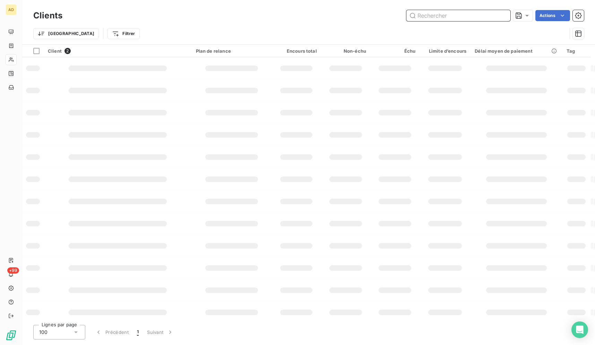
click at [485, 15] on input "text" at bounding box center [458, 15] width 104 height 11
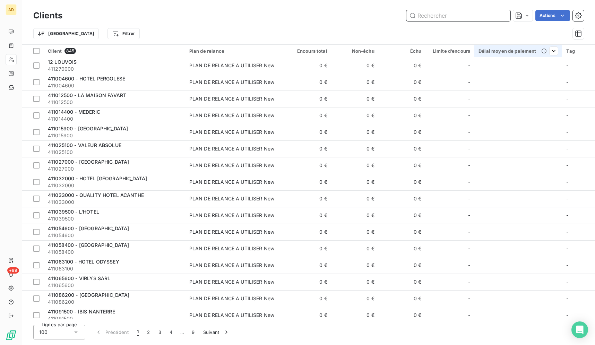
paste input "WB AMBASSADOR"
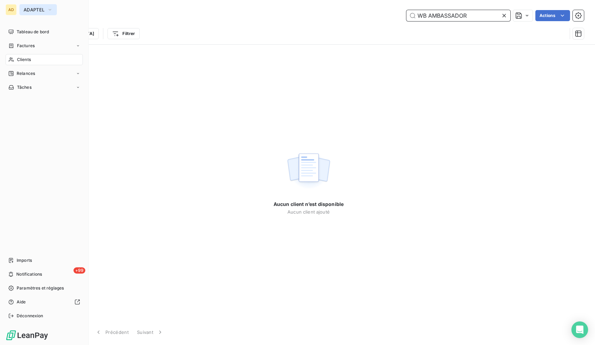
type input "WB AMBASSADOR"
click at [27, 8] on span "ADAPTEL" at bounding box center [34, 10] width 21 height 6
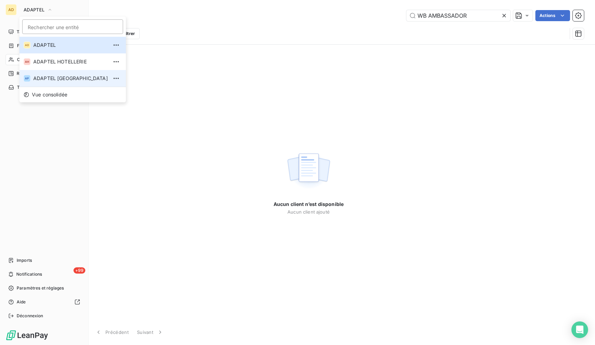
click at [60, 79] on span "ADAPTEL [GEOGRAPHIC_DATA]" at bounding box center [70, 78] width 75 height 7
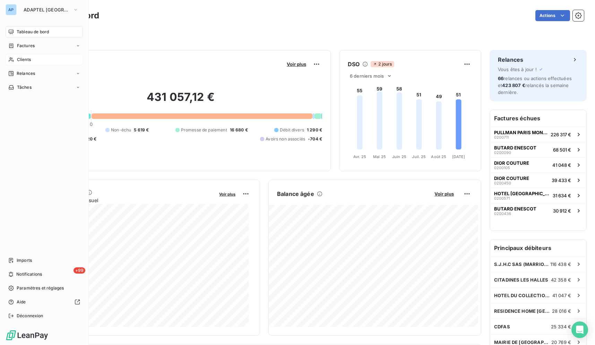
click at [37, 61] on div "Clients" at bounding box center [44, 59] width 77 height 11
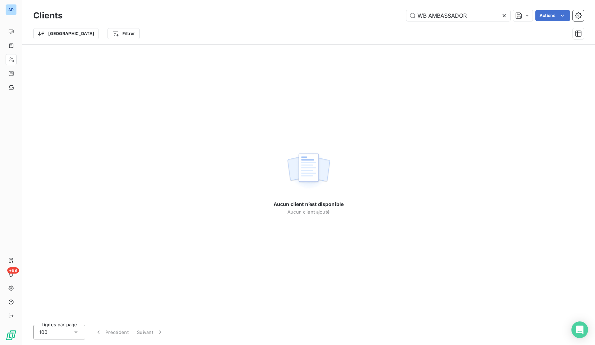
click at [503, 15] on icon at bounding box center [504, 15] width 7 height 7
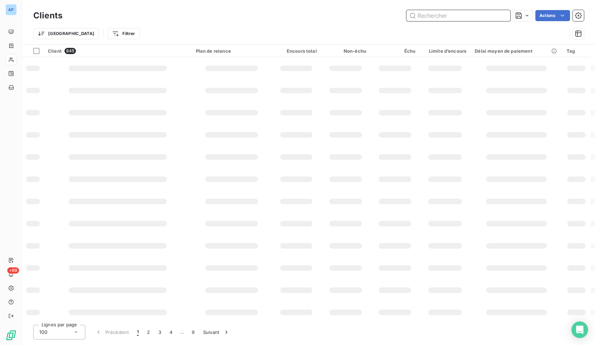
click at [456, 15] on input "text" at bounding box center [458, 15] width 104 height 11
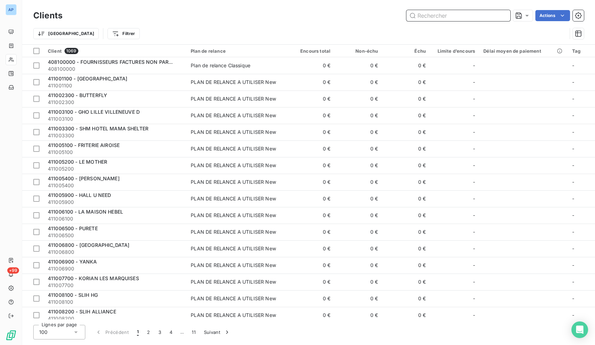
click at [456, 15] on input "text" at bounding box center [458, 15] width 104 height 11
paste input "WB AMBASSADOR"
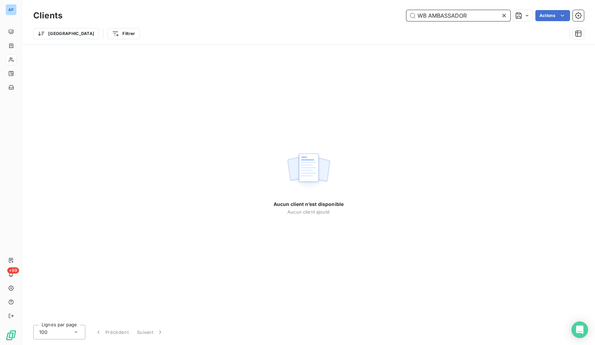
type input "WB AMBASSADOR"
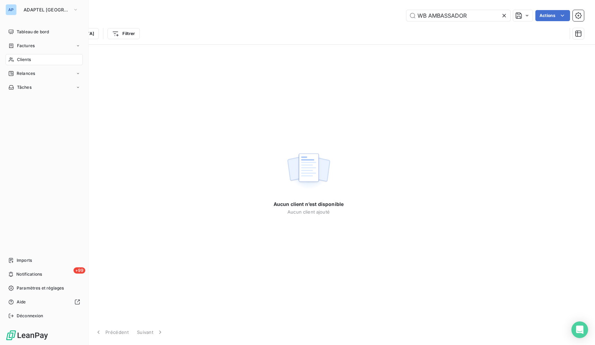
click at [18, 7] on div "AP ADAPTEL [GEOGRAPHIC_DATA]" at bounding box center [44, 9] width 77 height 11
click at [25, 11] on span "ADAPTEL [GEOGRAPHIC_DATA]" at bounding box center [47, 10] width 46 height 6
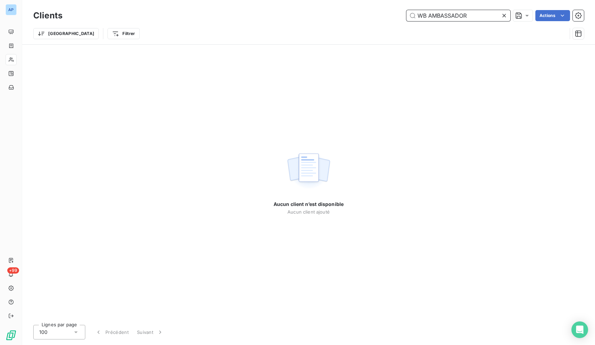
click at [429, 15] on input "WB AMBASSADOR" at bounding box center [458, 15] width 104 height 11
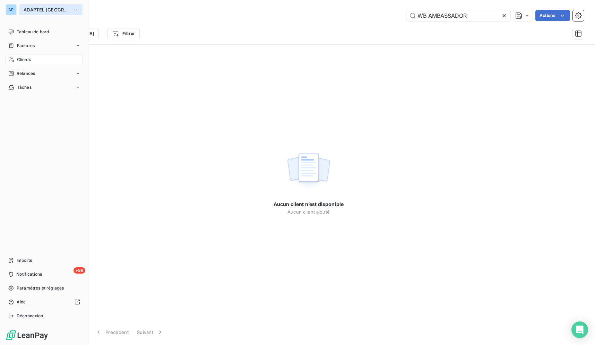
click at [44, 12] on span "ADAPTEL [GEOGRAPHIC_DATA]" at bounding box center [47, 10] width 46 height 6
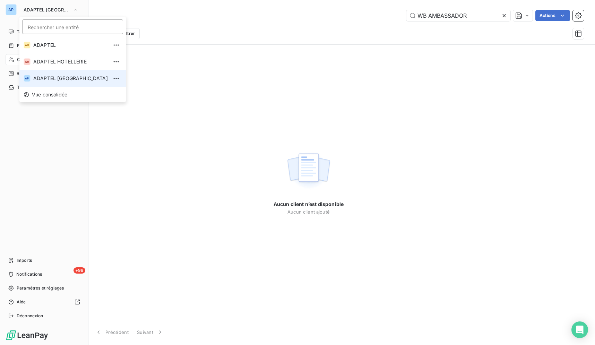
drag, startPoint x: 67, startPoint y: 78, endPoint x: 70, endPoint y: 77, distance: 3.5
click at [67, 78] on span "ADAPTEL [GEOGRAPHIC_DATA]" at bounding box center [70, 78] width 75 height 7
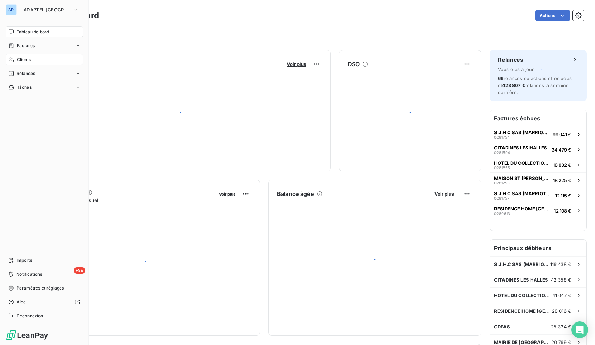
click at [18, 61] on span "Clients" at bounding box center [24, 59] width 14 height 6
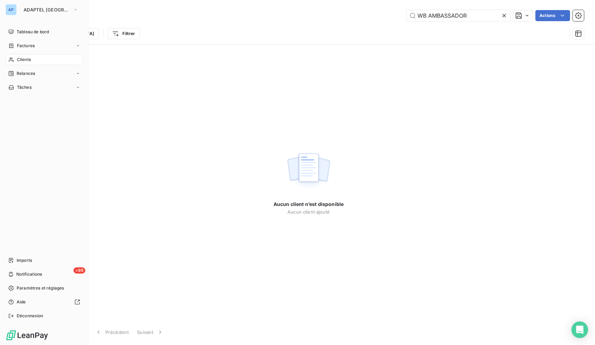
click at [21, 61] on span "Clients" at bounding box center [24, 59] width 14 height 6
click at [21, 59] on span "Clients" at bounding box center [24, 59] width 14 height 6
click at [19, 12] on button "ADAPTEL [GEOGRAPHIC_DATA]" at bounding box center [50, 9] width 63 height 11
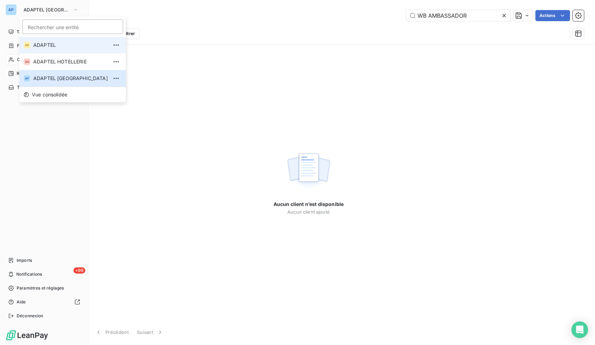
drag, startPoint x: 54, startPoint y: 45, endPoint x: 44, endPoint y: 54, distance: 12.8
click at [54, 46] on span "ADAPTEL" at bounding box center [70, 45] width 75 height 7
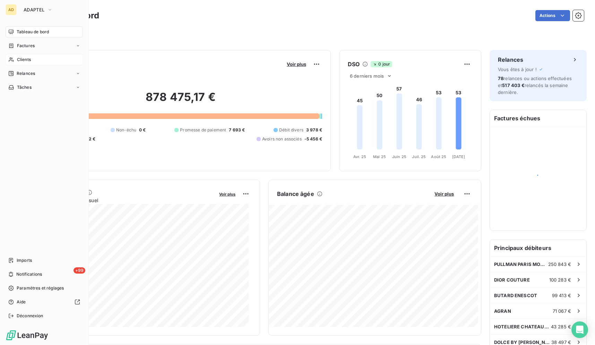
click at [35, 63] on div "Clients" at bounding box center [44, 59] width 77 height 11
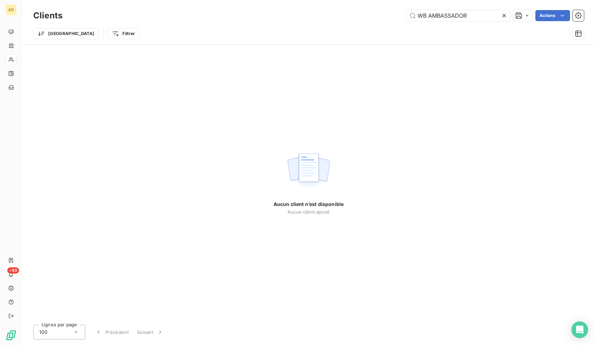
click at [503, 13] on icon at bounding box center [504, 15] width 7 height 7
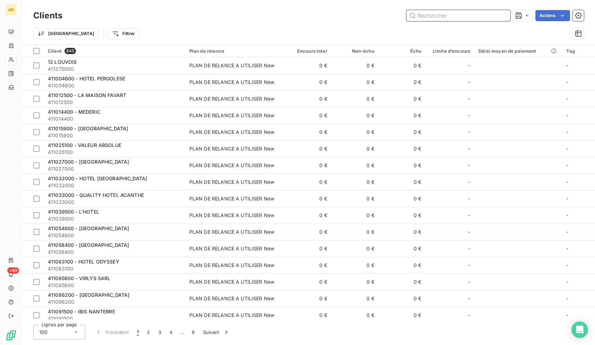
click at [503, 16] on input "text" at bounding box center [458, 15] width 104 height 11
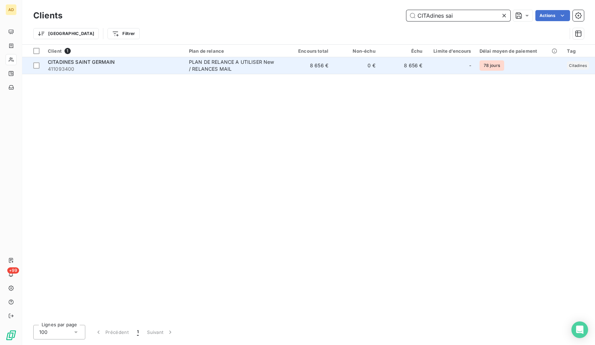
type input "CITAdines sai"
click at [359, 61] on td "0 €" at bounding box center [355, 65] width 47 height 17
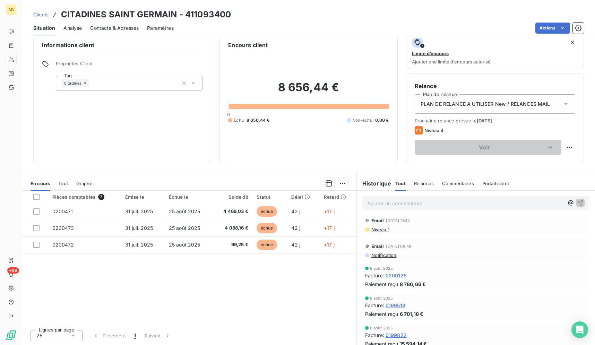
scroll to position [71, 0]
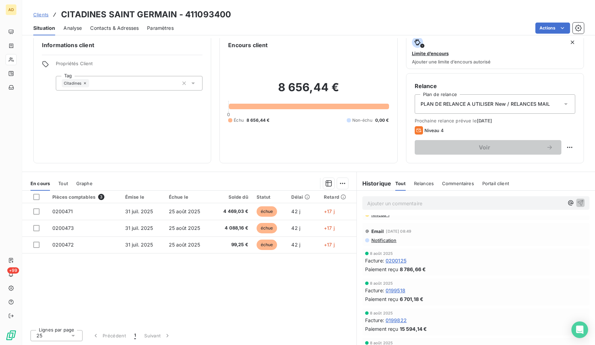
click at [297, 300] on div "Pièces comptables 3 Émise le Échue le Solde dû Statut Délai Retard 0200471 [DAT…" at bounding box center [189, 257] width 334 height 133
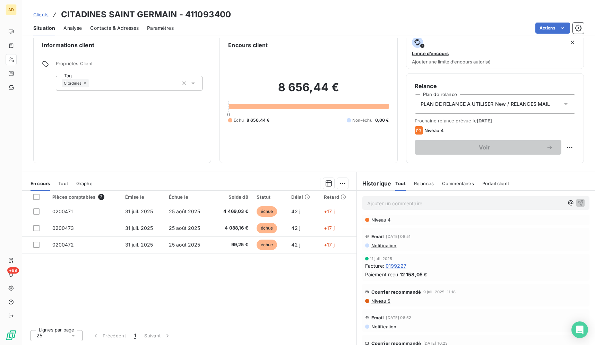
scroll to position [51, 0]
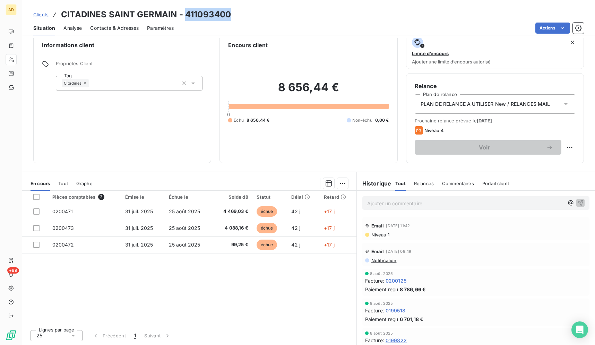
drag, startPoint x: 229, startPoint y: 15, endPoint x: 185, endPoint y: 16, distance: 44.4
click at [185, 16] on h3 "CITADINES SAINT GERMAIN - 411093400" at bounding box center [146, 14] width 170 height 12
copy h3 "411093400"
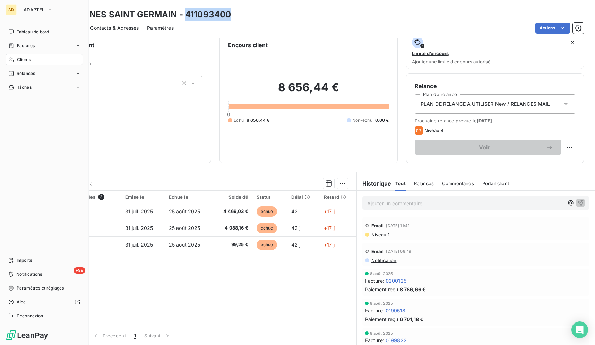
click at [18, 60] on span "Clients" at bounding box center [24, 59] width 14 height 6
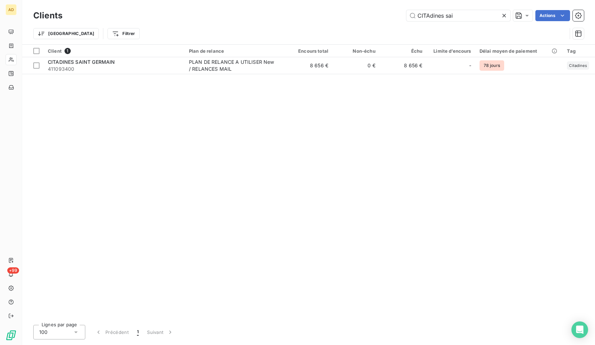
click at [505, 16] on icon at bounding box center [504, 15] width 7 height 7
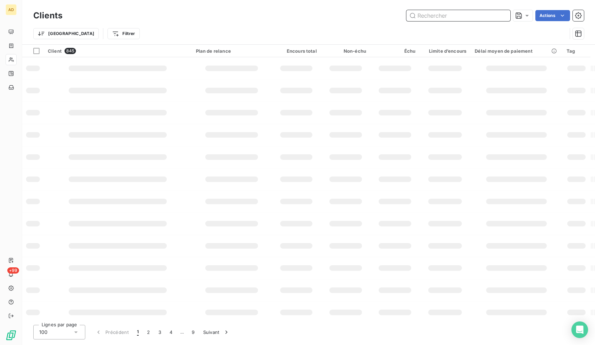
click at [456, 19] on input "text" at bounding box center [458, 15] width 104 height 11
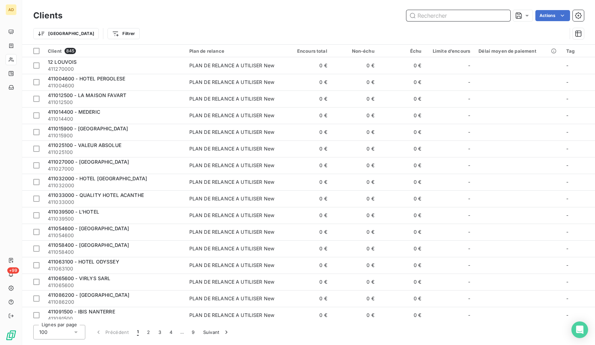
click at [458, 16] on input "text" at bounding box center [458, 15] width 104 height 11
paste input "[GEOGRAPHIC_DATA]"
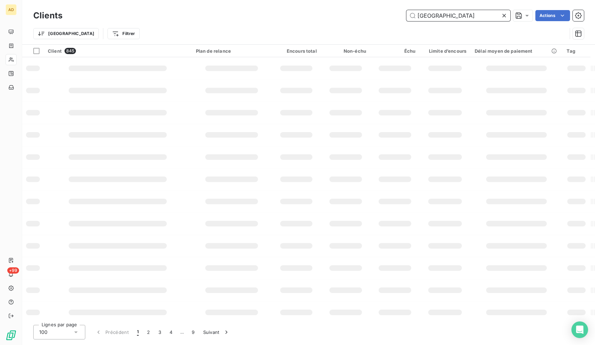
scroll to position [0, 1]
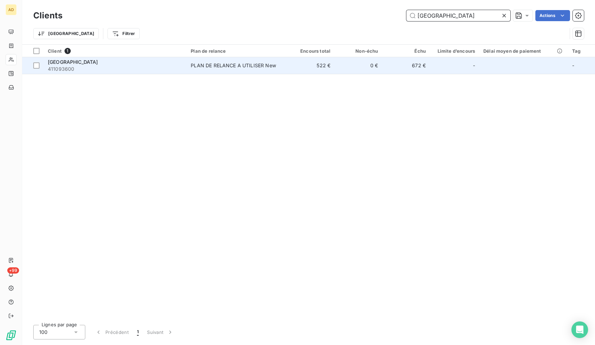
type input "[GEOGRAPHIC_DATA]"
click at [331, 72] on td "522 €" at bounding box center [310, 65] width 47 height 17
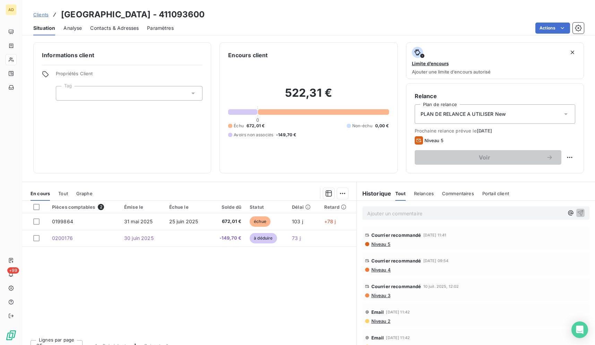
scroll to position [10, 0]
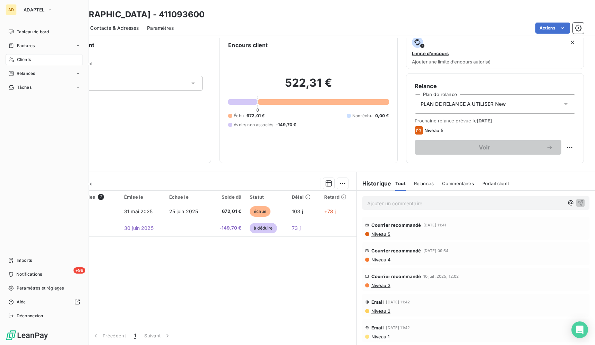
click at [11, 12] on div "AD" at bounding box center [11, 9] width 11 height 11
click at [42, 7] on button "ADAPTEL" at bounding box center [37, 9] width 37 height 11
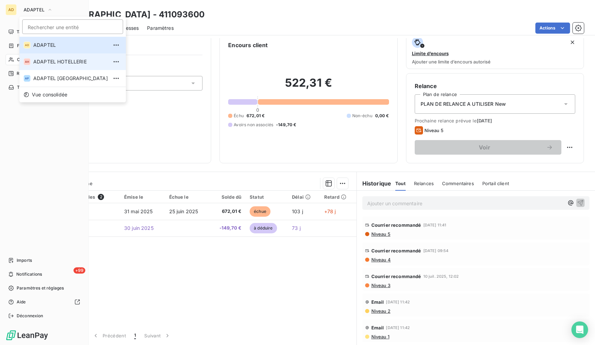
click at [46, 64] on span "ADAPTEL HOTELLERIE" at bounding box center [70, 61] width 75 height 7
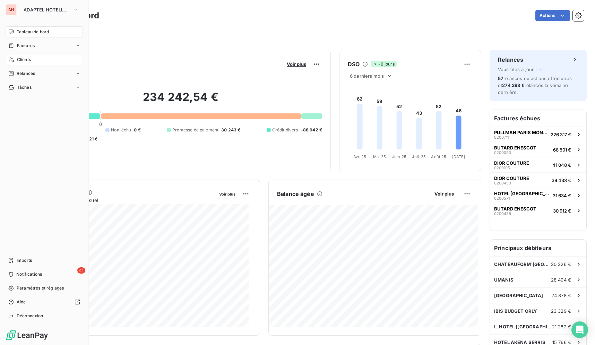
click at [39, 59] on div "Clients" at bounding box center [44, 59] width 77 height 11
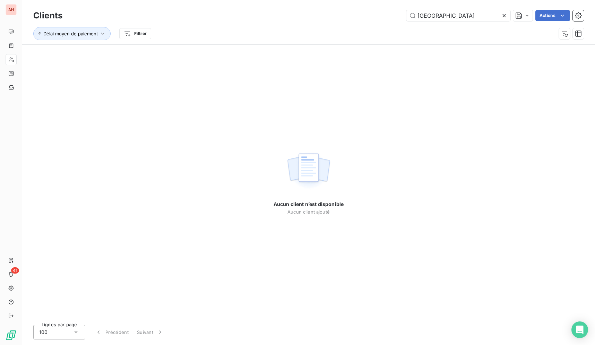
scroll to position [0, 1]
drag, startPoint x: 504, startPoint y: 16, endPoint x: 490, endPoint y: 15, distance: 13.9
click at [505, 16] on icon at bounding box center [503, 15] width 3 height 3
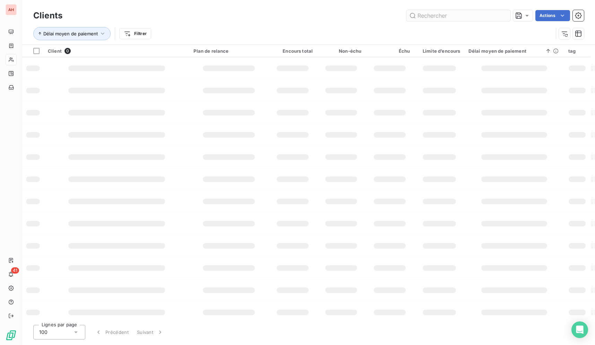
scroll to position [0, 0]
click at [444, 18] on input "text" at bounding box center [458, 15] width 104 height 11
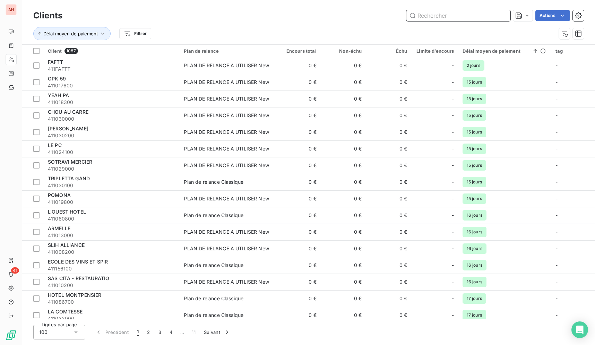
click at [444, 18] on input "text" at bounding box center [458, 15] width 104 height 11
click at [445, 15] on input "text" at bounding box center [458, 15] width 104 height 11
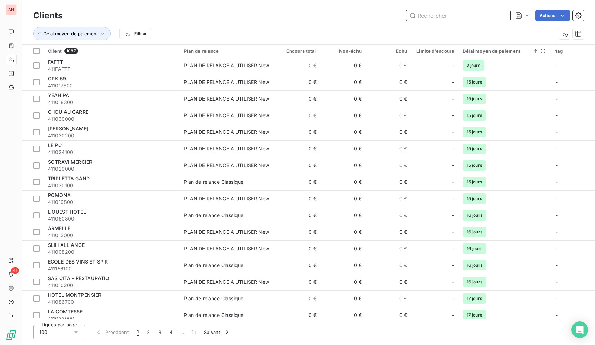
click at [445, 15] on input "text" at bounding box center [458, 15] width 104 height 11
paste input "0155139"
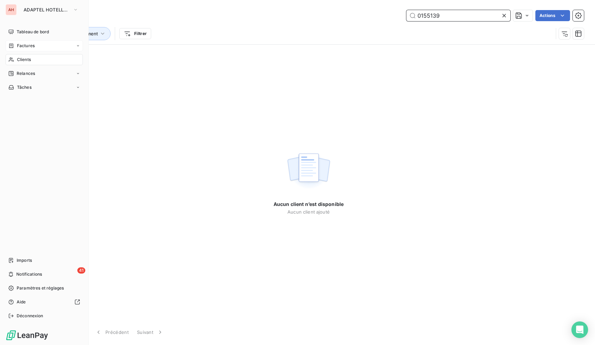
type input "0155139"
click at [10, 45] on icon at bounding box center [11, 46] width 6 height 6
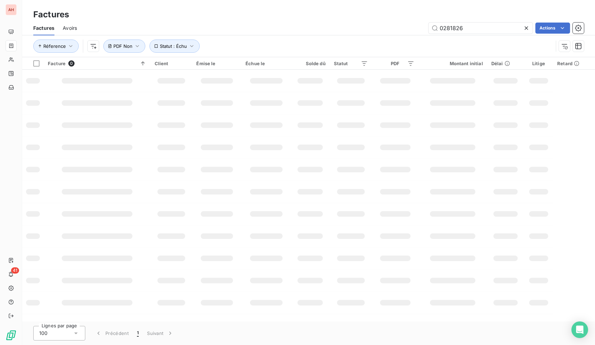
click at [526, 28] on icon at bounding box center [525, 27] width 3 height 3
click at [495, 28] on input "text" at bounding box center [480, 28] width 104 height 11
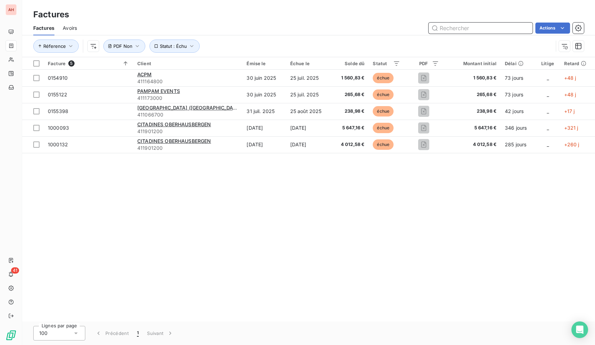
paste input "0155139"
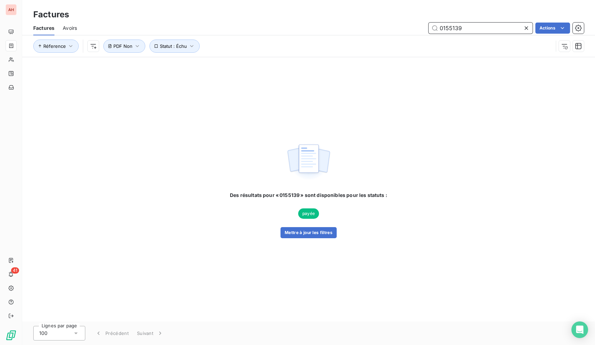
type input "0155139"
click at [311, 212] on span "payée" at bounding box center [308, 213] width 21 height 10
click at [315, 231] on button "Mettre à jour les filtres" at bounding box center [308, 232] width 56 height 11
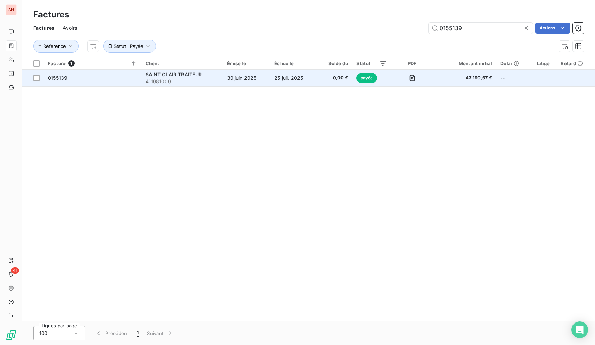
click at [200, 78] on span "411081000" at bounding box center [182, 81] width 73 height 7
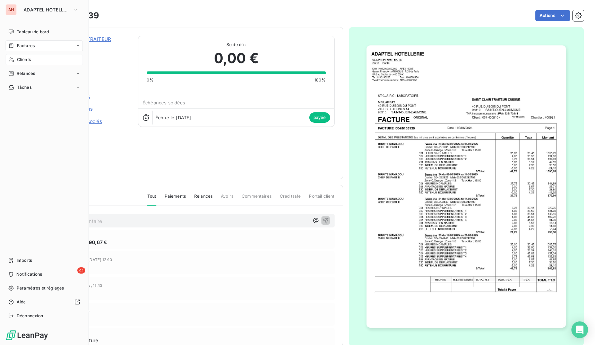
click at [16, 58] on div "Clients" at bounding box center [44, 59] width 77 height 11
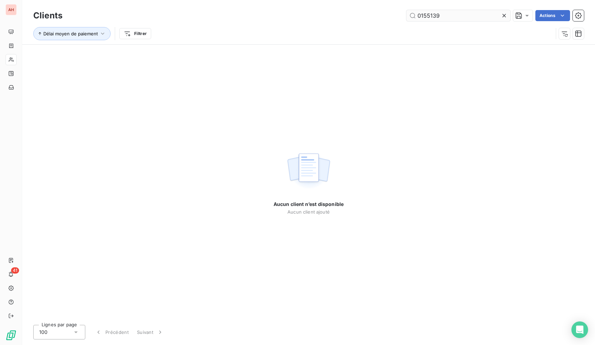
drag, startPoint x: 505, startPoint y: 15, endPoint x: 499, endPoint y: 14, distance: 5.6
click at [505, 15] on icon at bounding box center [503, 15] width 3 height 3
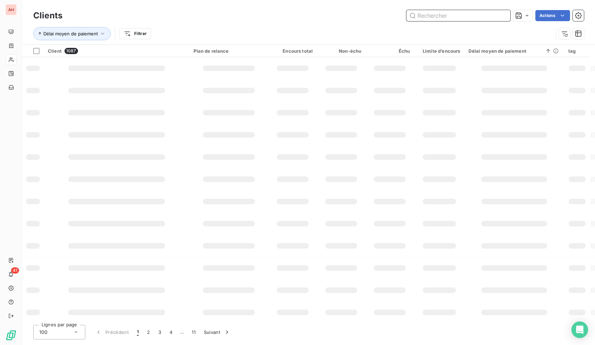
click at [495, 12] on input "text" at bounding box center [458, 15] width 104 height 11
click at [497, 11] on input "text" at bounding box center [458, 15] width 104 height 11
click at [497, 13] on input "text" at bounding box center [458, 15] width 104 height 11
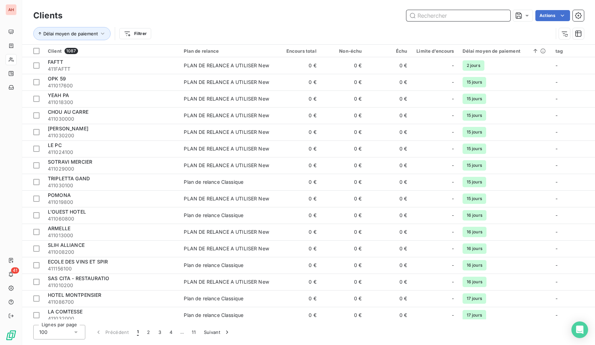
paste input "SAINT CLAIR TRAITEUR"
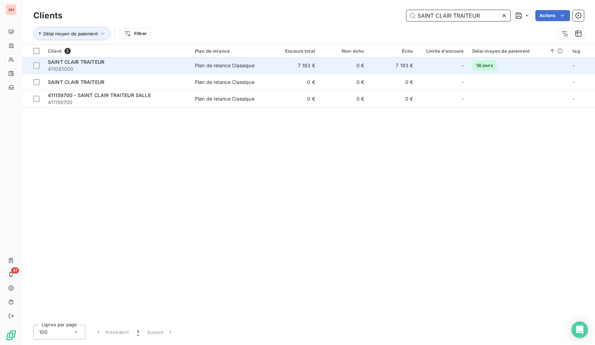
type input "SAINT CLAIR TRAITEUR"
click at [225, 67] on div "Plan de relance Classique" at bounding box center [225, 65] width 60 height 7
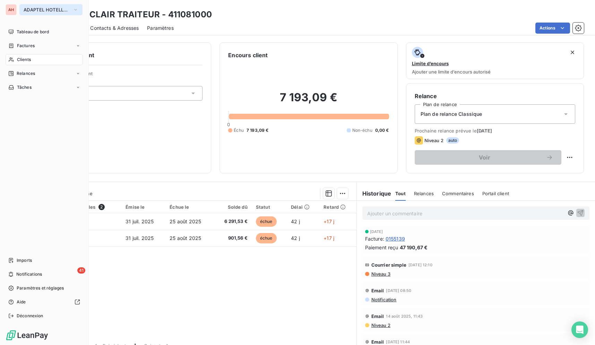
click at [21, 10] on button "ADAPTEL HOTELLERIE" at bounding box center [50, 9] width 63 height 11
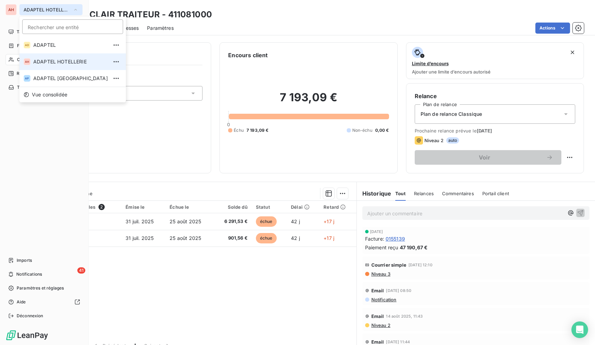
click at [28, 12] on span "ADAPTEL HOTELLERIE" at bounding box center [47, 10] width 46 height 6
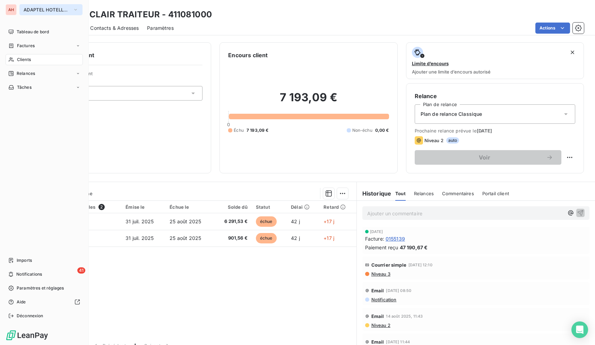
click at [28, 13] on button "ADAPTEL HOTELLERIE" at bounding box center [50, 9] width 63 height 11
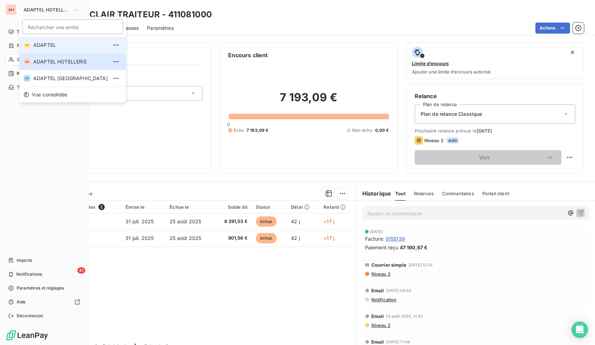
click at [50, 47] on span "ADAPTEL" at bounding box center [70, 45] width 75 height 7
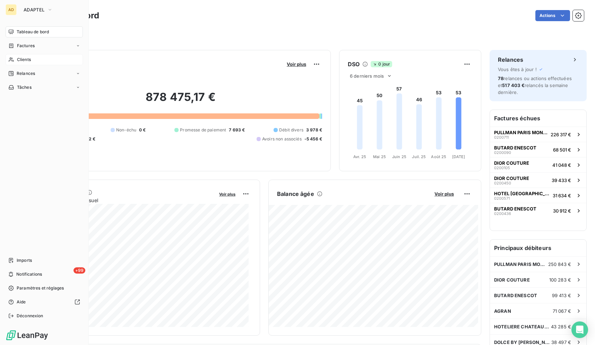
click at [33, 58] on div "Clients" at bounding box center [44, 59] width 77 height 11
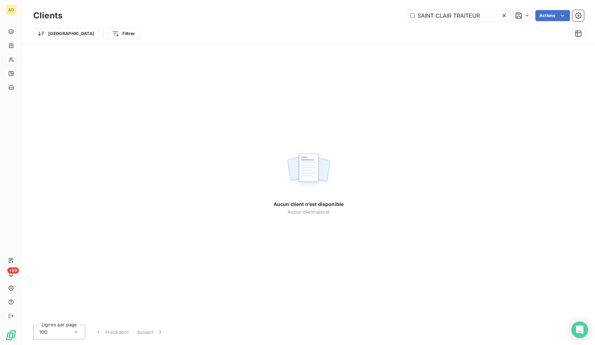
click at [502, 14] on icon at bounding box center [504, 15] width 7 height 7
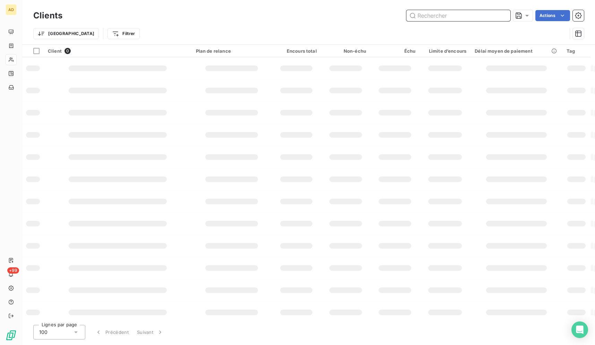
click at [482, 14] on input "text" at bounding box center [458, 15] width 104 height 11
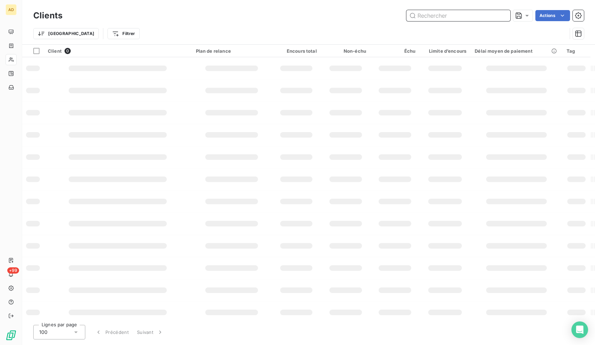
click at [482, 14] on input "text" at bounding box center [458, 15] width 104 height 11
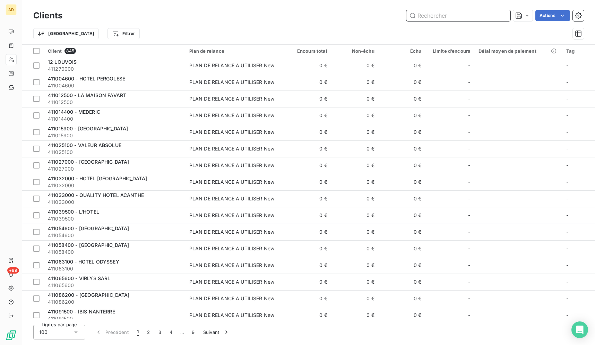
paste input "[GEOGRAPHIC_DATA]"
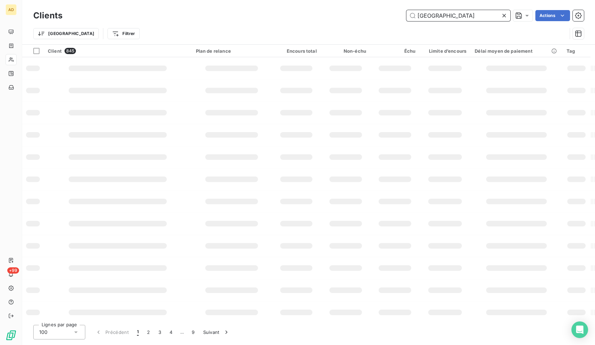
scroll to position [0, 1]
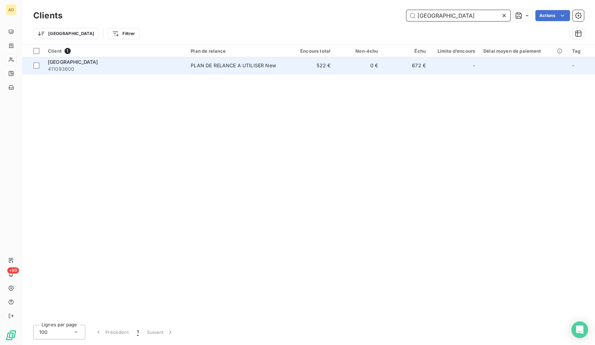
type input "[GEOGRAPHIC_DATA]"
click at [327, 68] on td "522 €" at bounding box center [310, 65] width 47 height 17
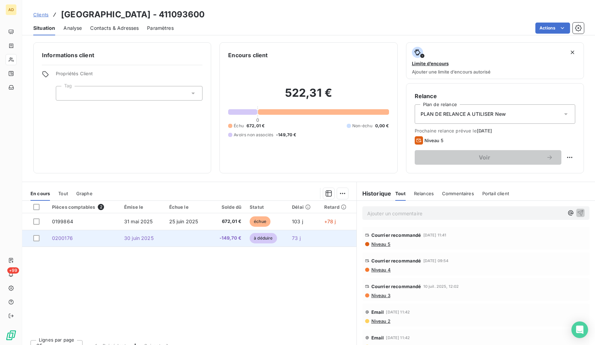
click at [203, 237] on td at bounding box center [187, 238] width 44 height 17
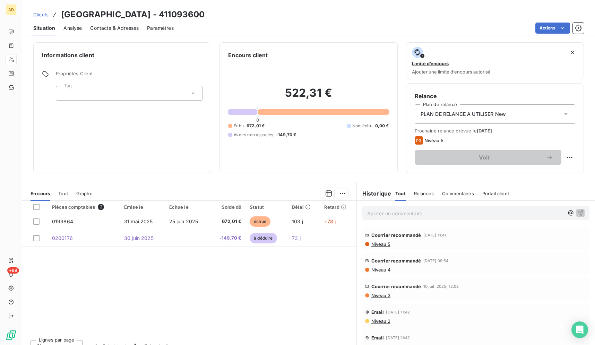
click at [256, 254] on div "Pièces comptables 2 Émise le Échue le Solde dû Statut Délai Retard 0199864 [DAT…" at bounding box center [189, 267] width 334 height 133
click at [266, 322] on div "Pièces comptables 2 Émise le Échue le Solde dû Statut Délai Retard 0199864 [DAT…" at bounding box center [189, 267] width 334 height 133
click at [366, 26] on div "Actions" at bounding box center [383, 28] width 402 height 11
click at [367, 25] on div "Actions" at bounding box center [383, 28] width 402 height 11
click at [368, 24] on div "Actions" at bounding box center [383, 28] width 402 height 11
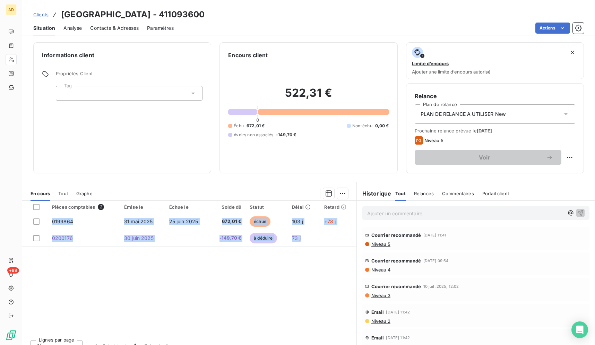
drag, startPoint x: 64, startPoint y: 12, endPoint x: 325, endPoint y: 247, distance: 351.7
click at [325, 247] on div "Clients [GEOGRAPHIC_DATA] BOULOGNE - 411093600 Situation Analyse Contacts & Adr…" at bounding box center [308, 172] width 573 height 345
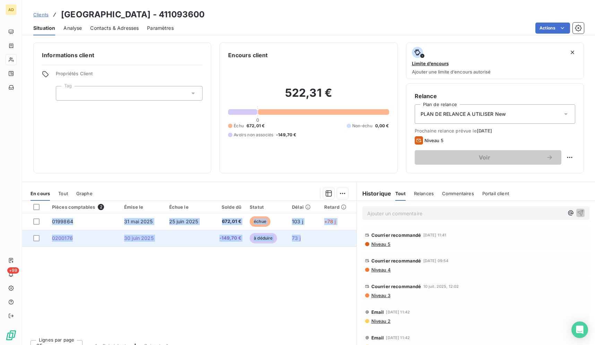
copy tbody "0199864 [DATE] [DATE] 672,01 € échue 103 j +78 j 0200176 [DATE] -149,70 € à déd…"
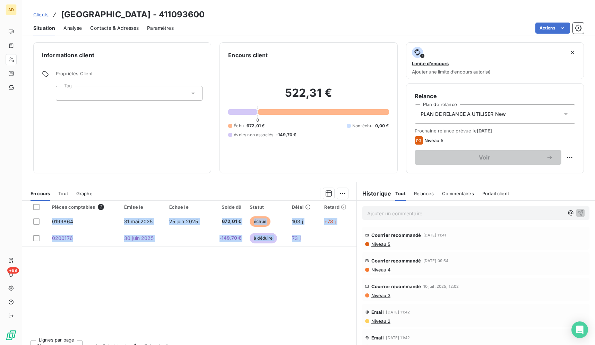
click at [205, 18] on h3 "[GEOGRAPHIC_DATA] - 411093600" at bounding box center [132, 14] width 143 height 12
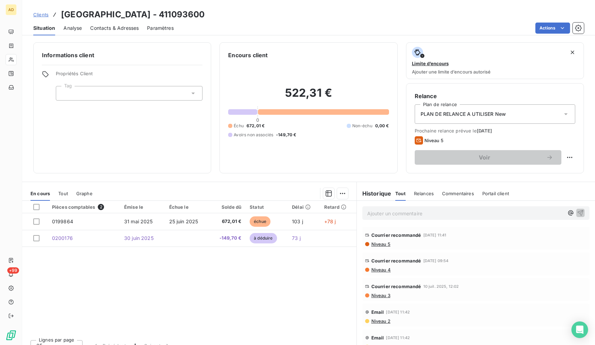
drag, startPoint x: 132, startPoint y: 29, endPoint x: 131, endPoint y: 37, distance: 8.0
click at [133, 37] on div "Clients [GEOGRAPHIC_DATA] BOULOGNE - 411093600 Situation Analyse Contacts & Adr…" at bounding box center [308, 172] width 573 height 345
click at [128, 27] on span "Contacts & Adresses" at bounding box center [114, 28] width 49 height 7
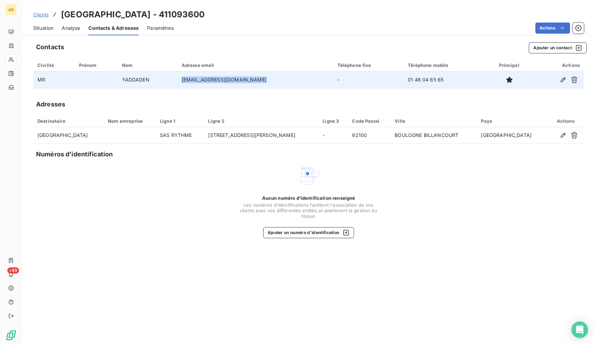
drag, startPoint x: 261, startPoint y: 80, endPoint x: 185, endPoint y: 85, distance: 76.0
click at [185, 85] on td "[EMAIL_ADDRESS][DOMAIN_NAME]" at bounding box center [255, 79] width 156 height 17
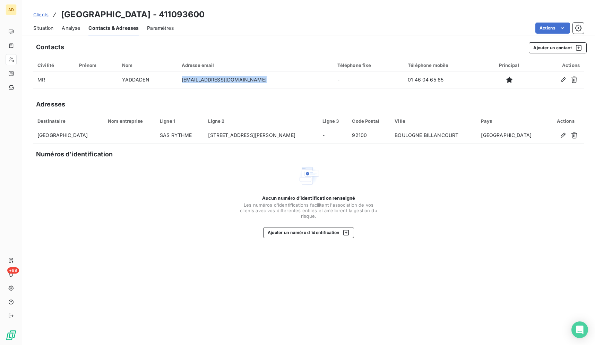
click at [47, 29] on span "Situation" at bounding box center [43, 28] width 20 height 7
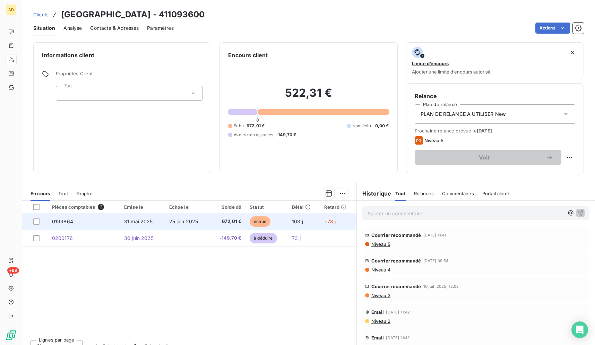
click at [203, 224] on td "25 juin 2025" at bounding box center [187, 221] width 44 height 17
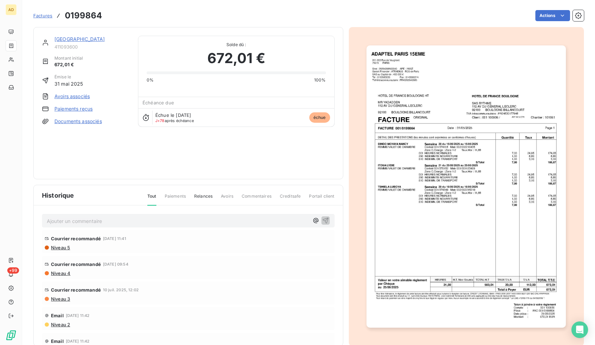
click at [489, 188] on img "button" at bounding box center [465, 186] width 199 height 282
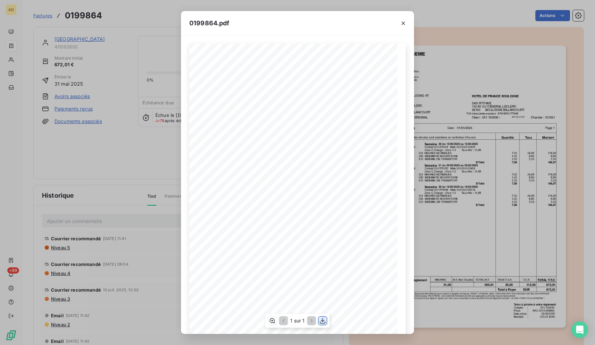
click at [324, 319] on icon "button" at bounding box center [322, 320] width 7 height 7
